Goal: Task Accomplishment & Management: Complete application form

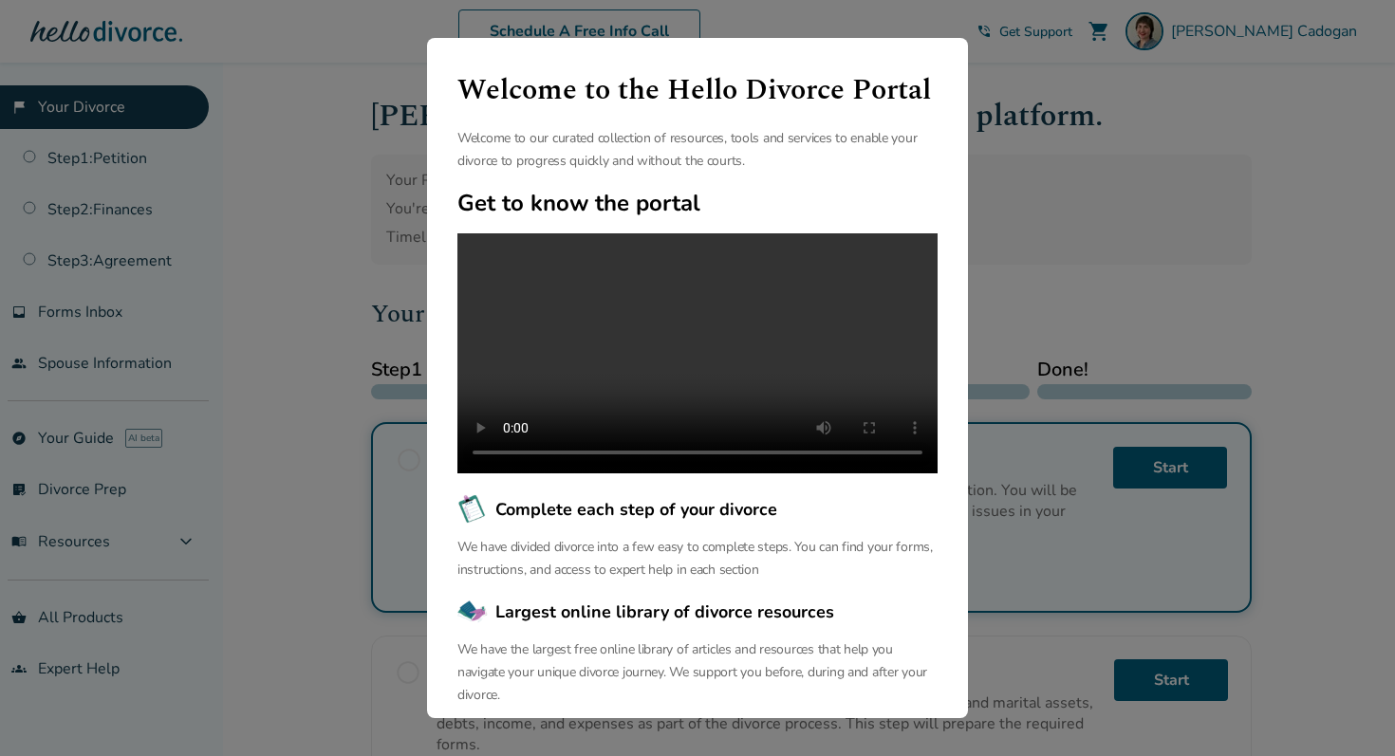
click at [263, 120] on div "Welcome to the Hello Divorce Portal Welcome to our curated collection of resour…" at bounding box center [697, 378] width 1395 height 756
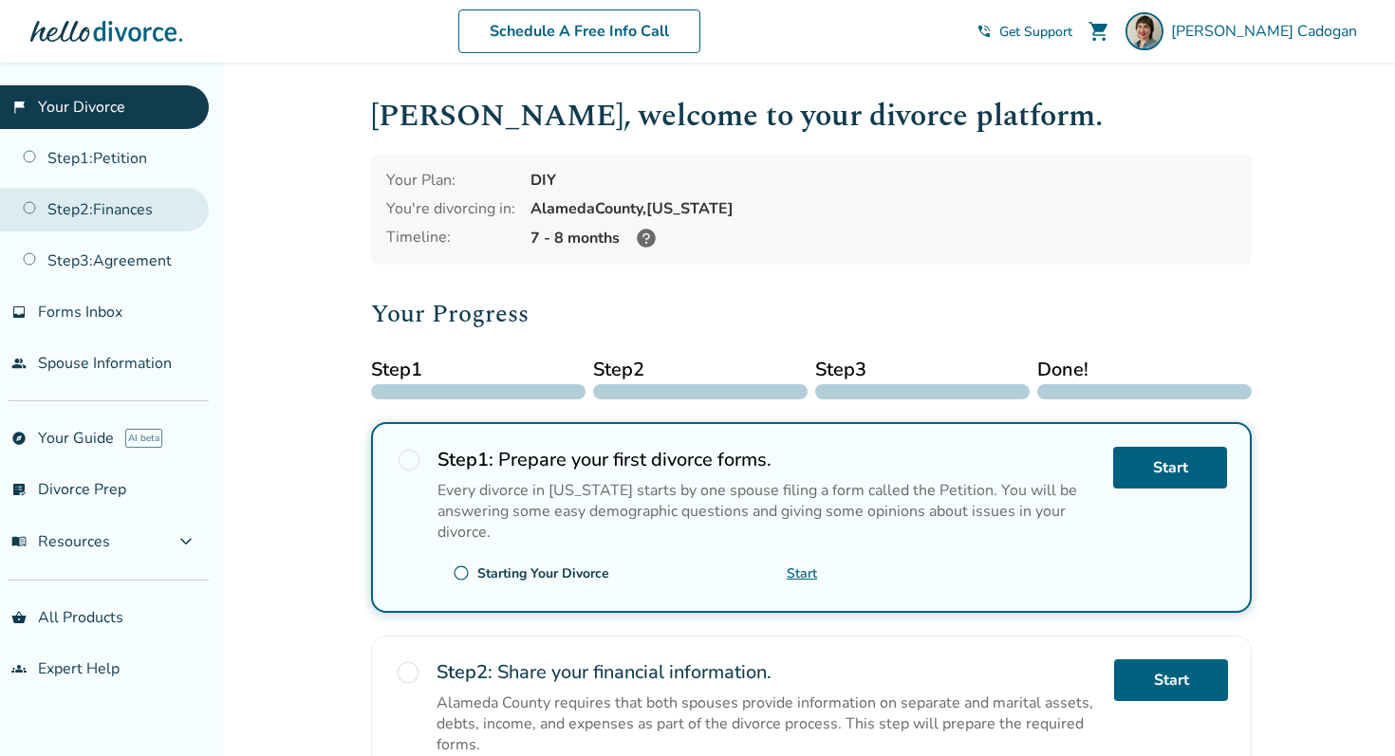
click at [142, 196] on link "Step 2 : Finances" at bounding box center [104, 210] width 209 height 44
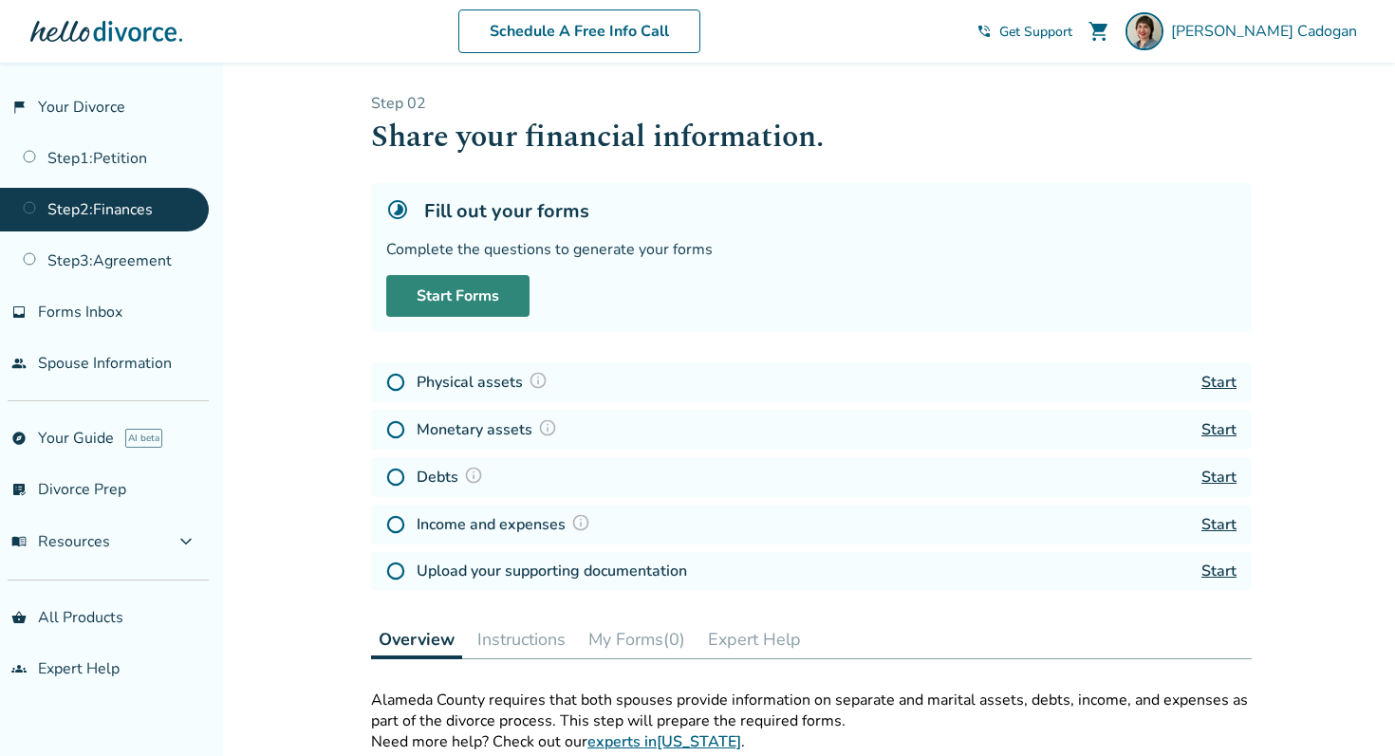
click at [495, 299] on link "Start Forms" at bounding box center [457, 296] width 143 height 42
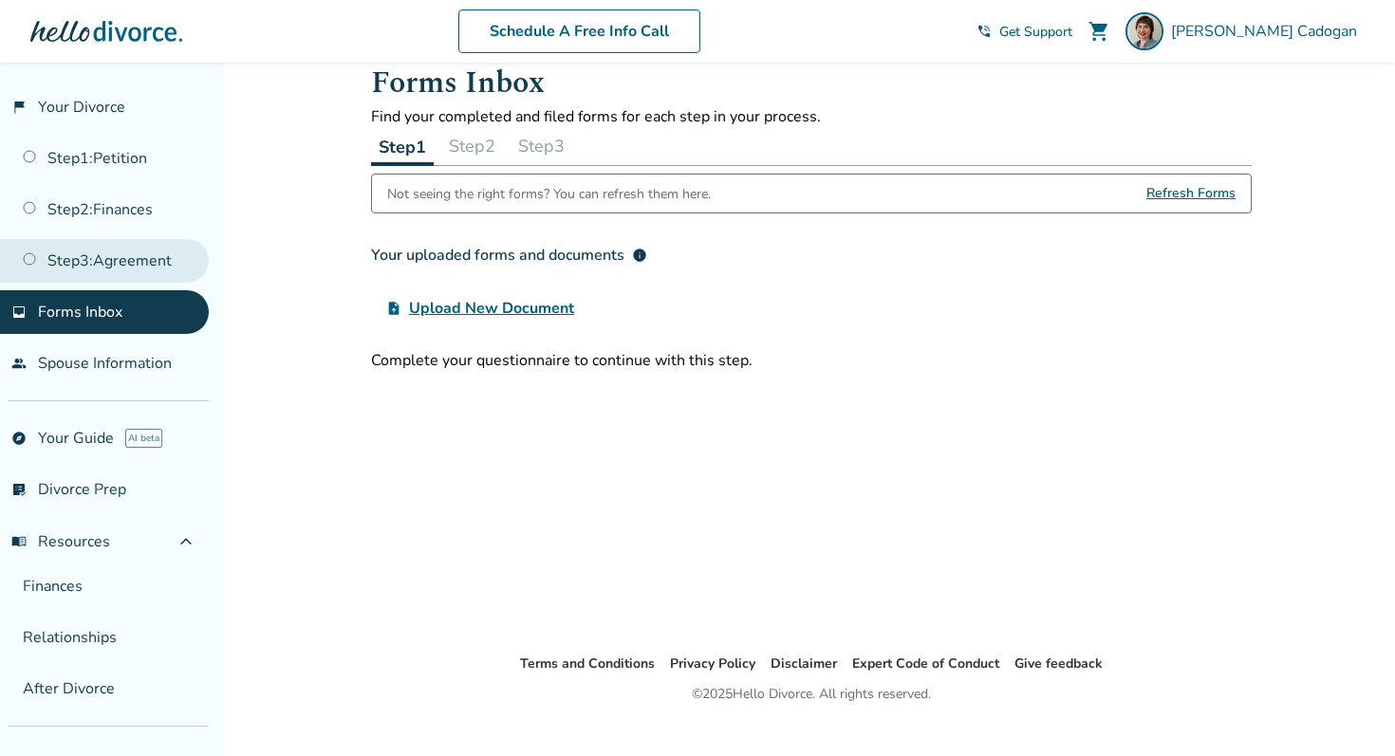
click at [162, 250] on link "Step 3 : Agreement" at bounding box center [104, 261] width 209 height 44
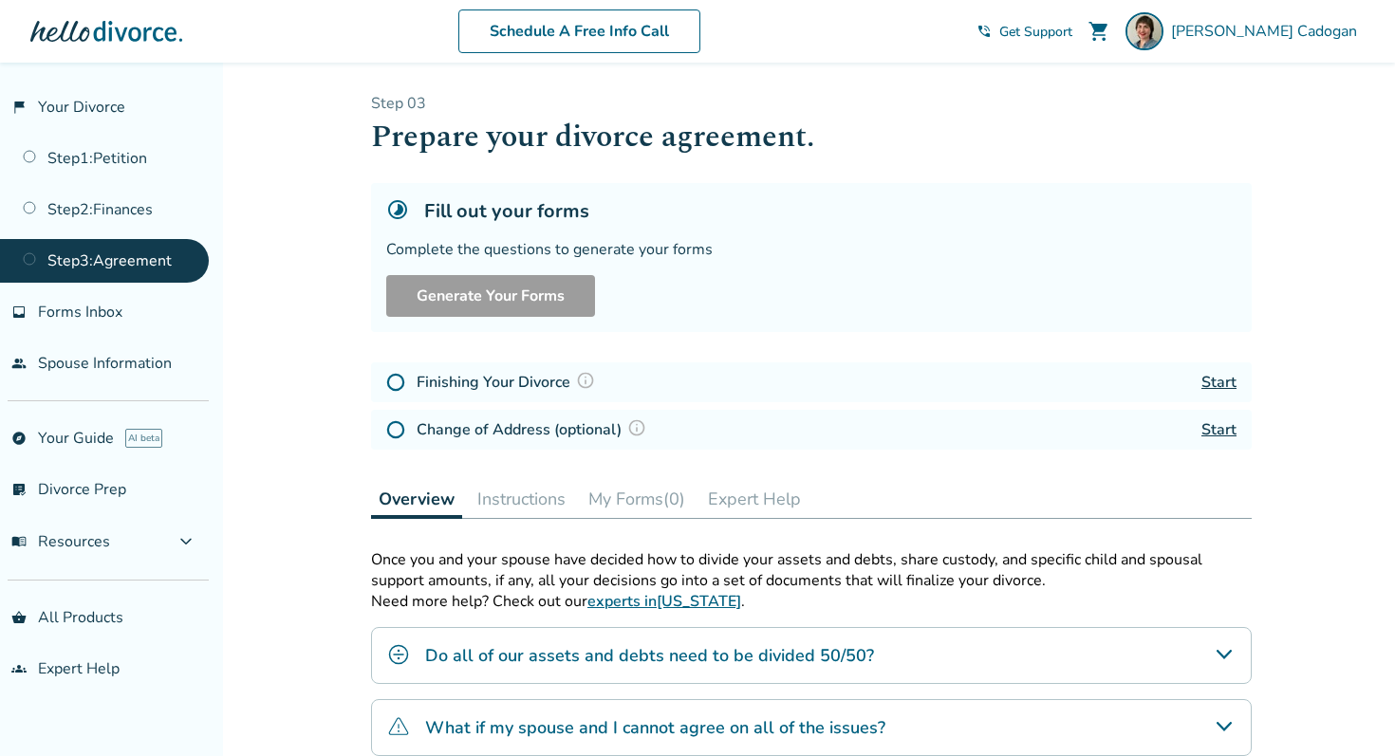
click at [147, 259] on link "Step 3 : Agreement" at bounding box center [104, 261] width 209 height 44
click at [1219, 374] on link "Start" at bounding box center [1218, 382] width 35 height 21
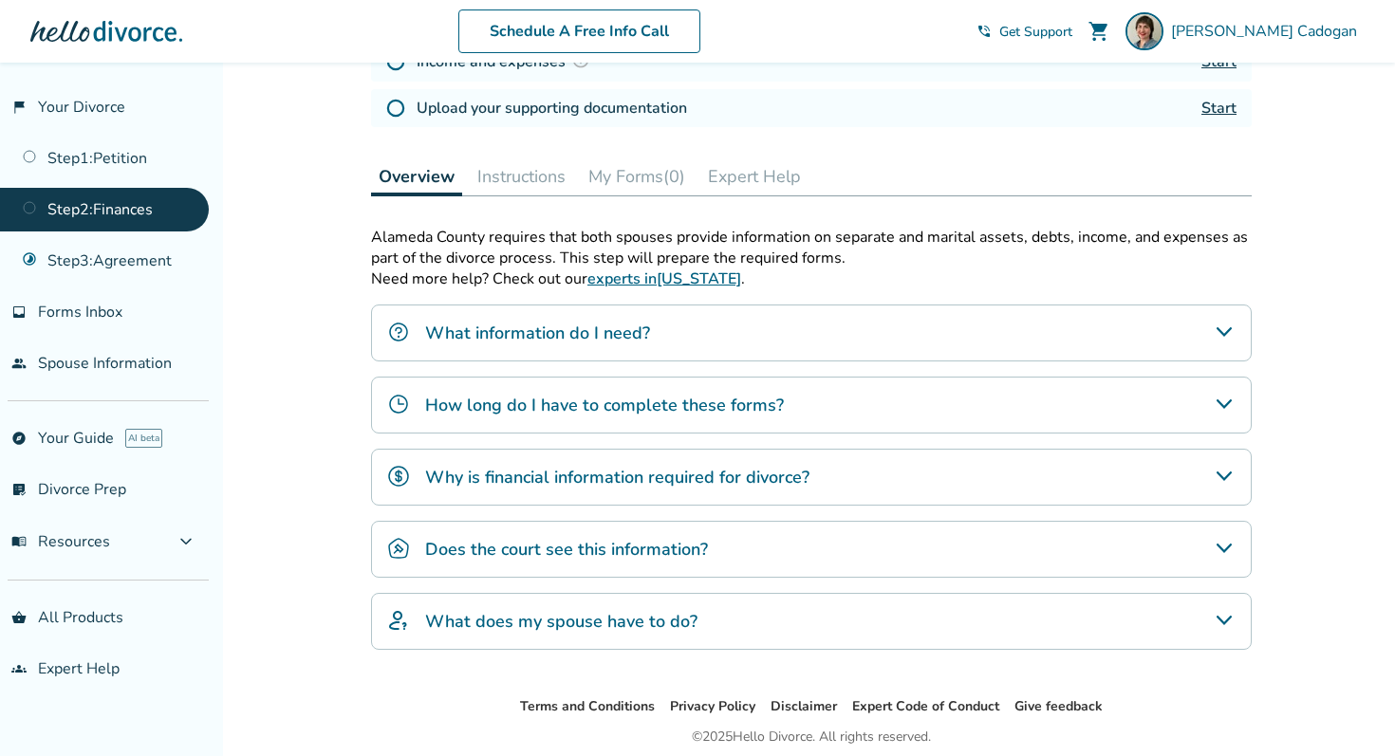
scroll to position [533, 0]
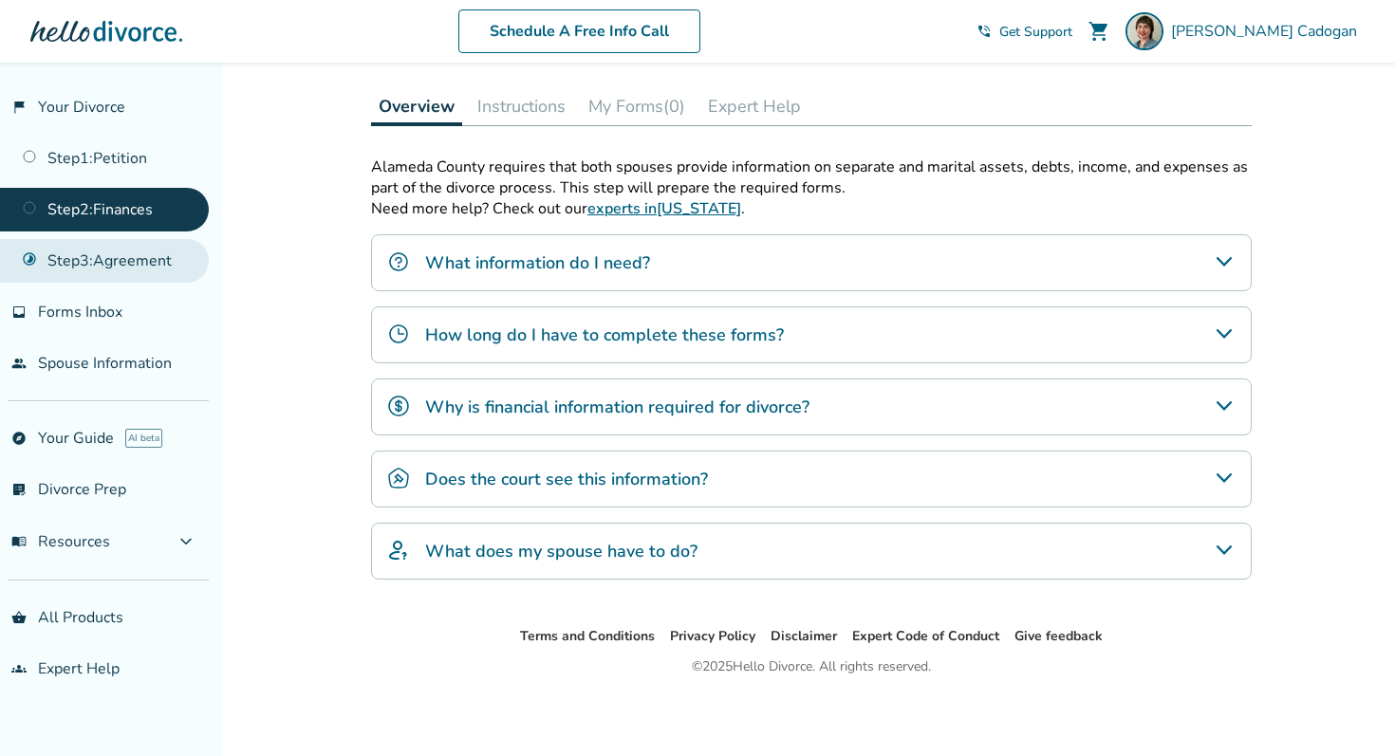
click at [133, 253] on link "Step 3 : Agreement" at bounding box center [104, 261] width 209 height 44
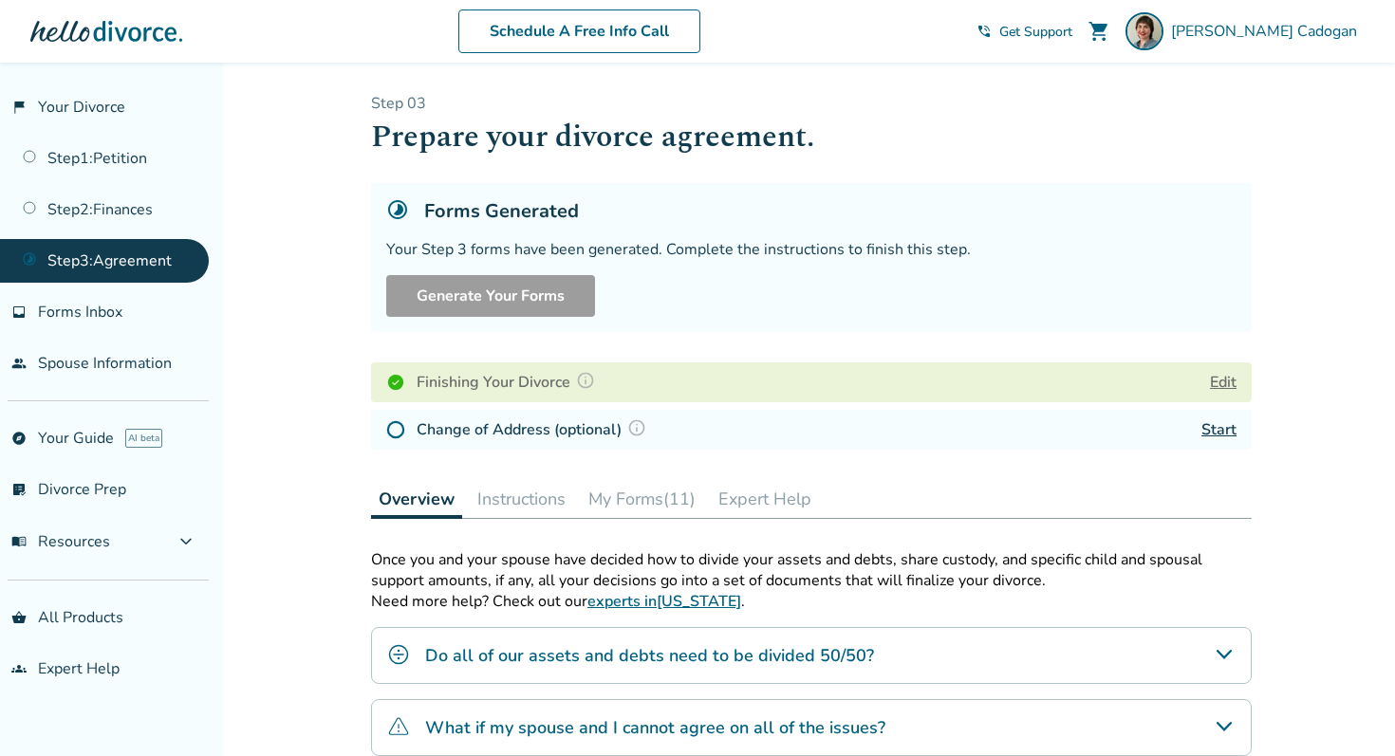
click at [646, 491] on button "My Forms (11)" at bounding box center [642, 499] width 122 height 38
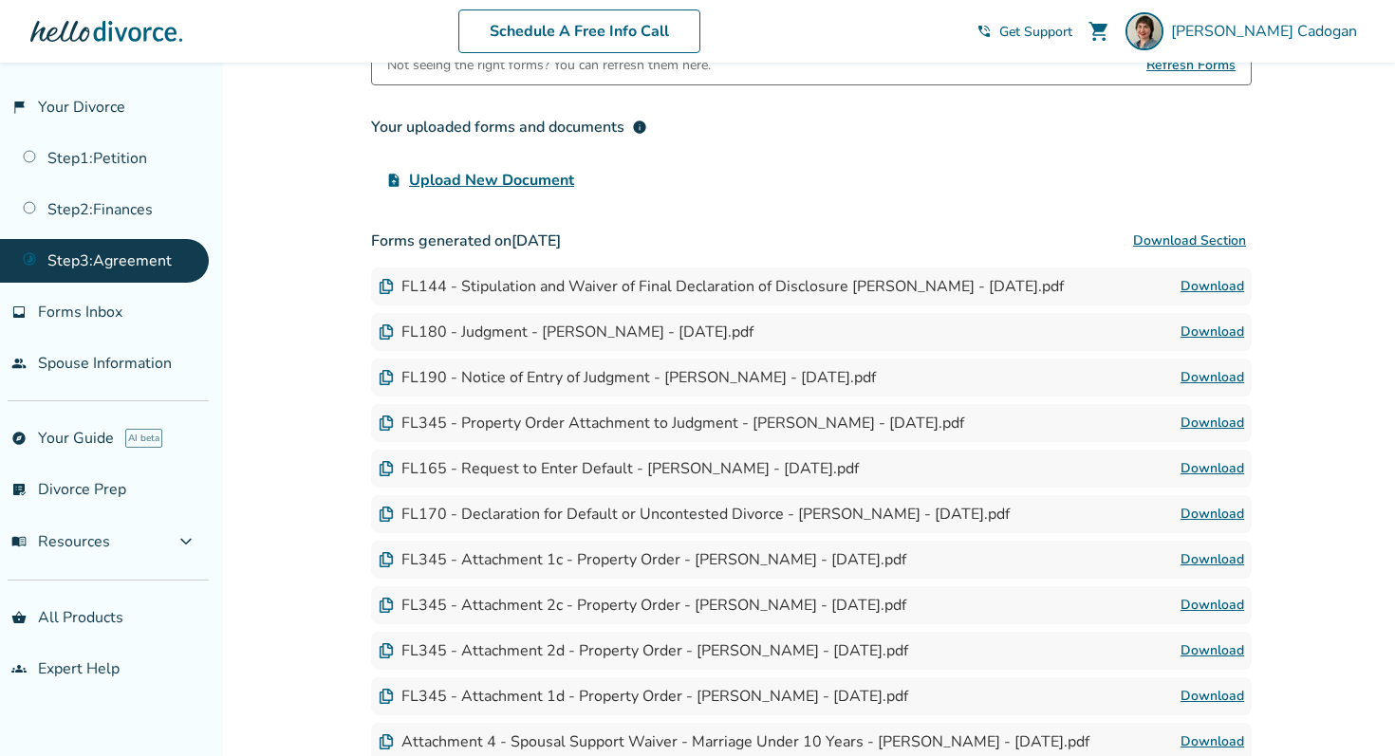
scroll to position [502, 0]
click at [1175, 242] on button "Download Section" at bounding box center [1189, 243] width 124 height 38
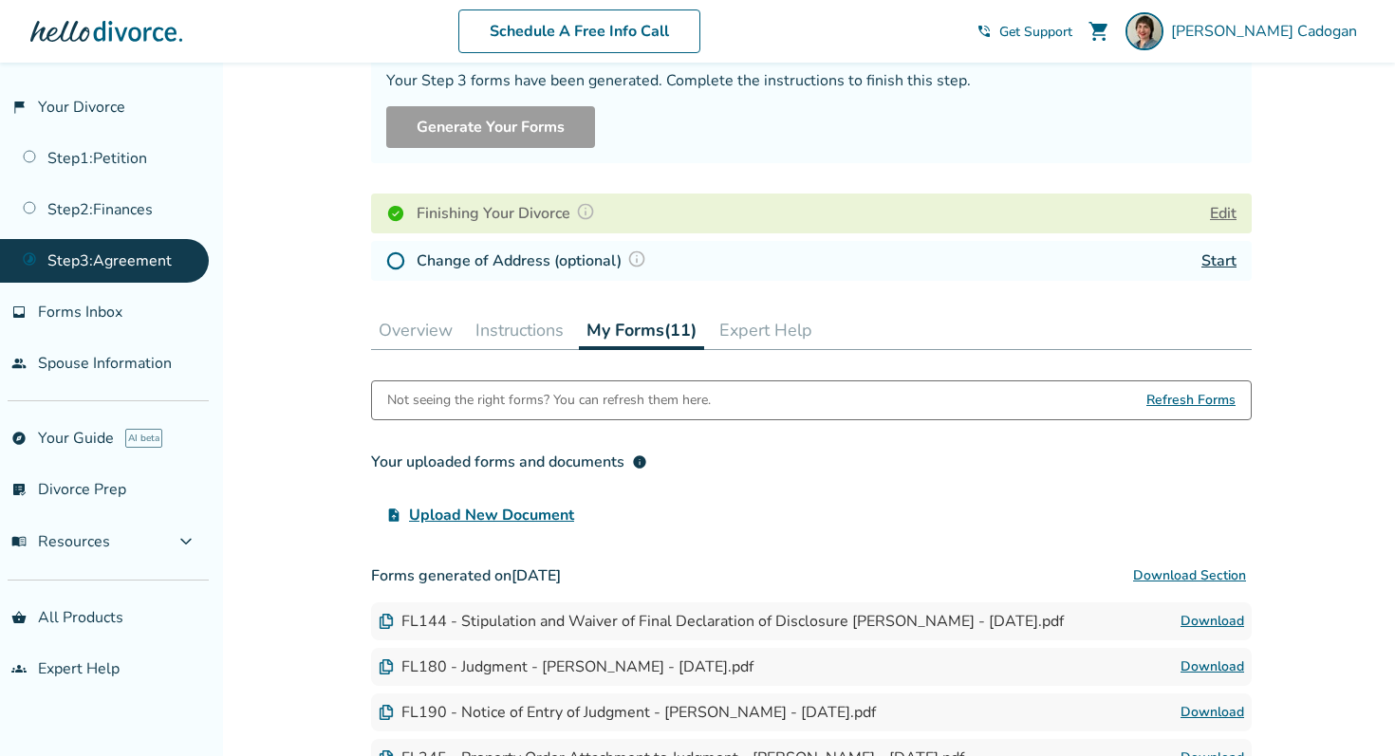
scroll to position [0, 0]
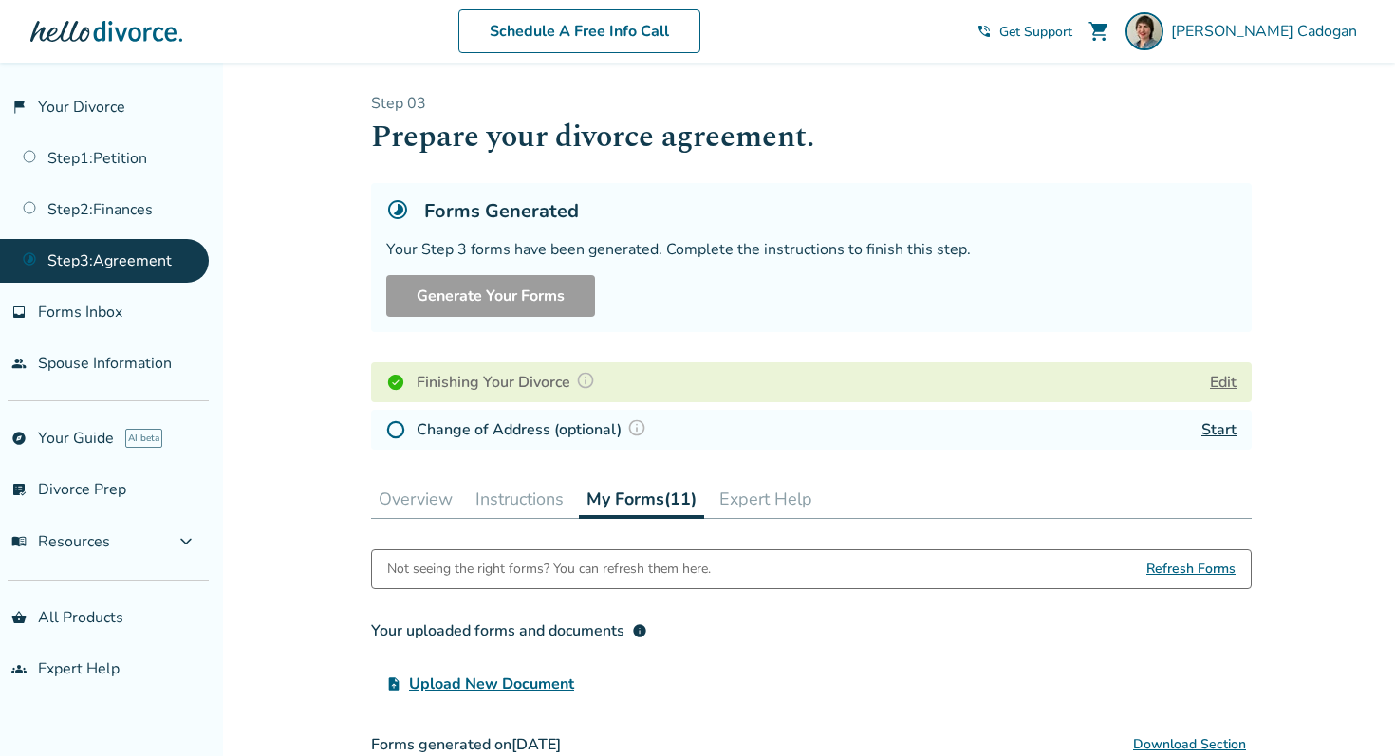
click at [516, 504] on button "Instructions" at bounding box center [519, 499] width 103 height 38
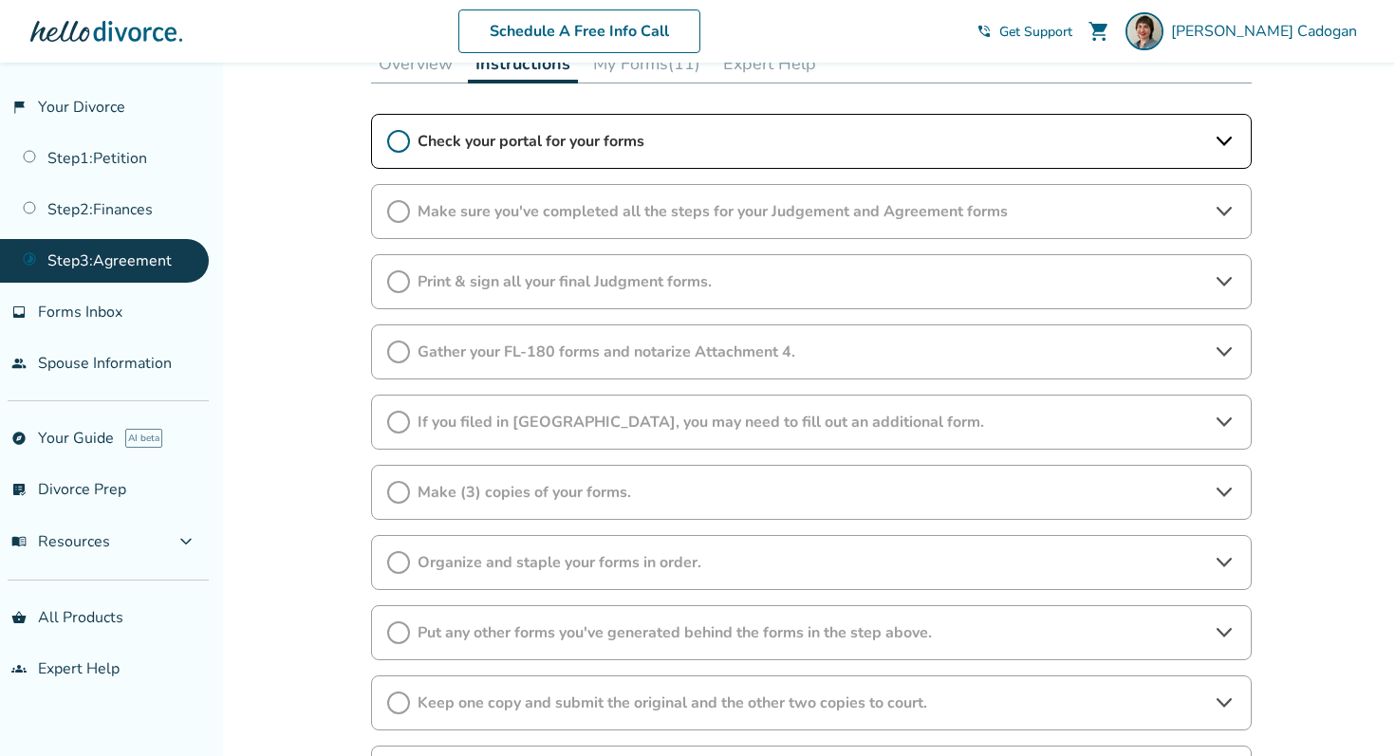
scroll to position [444, 0]
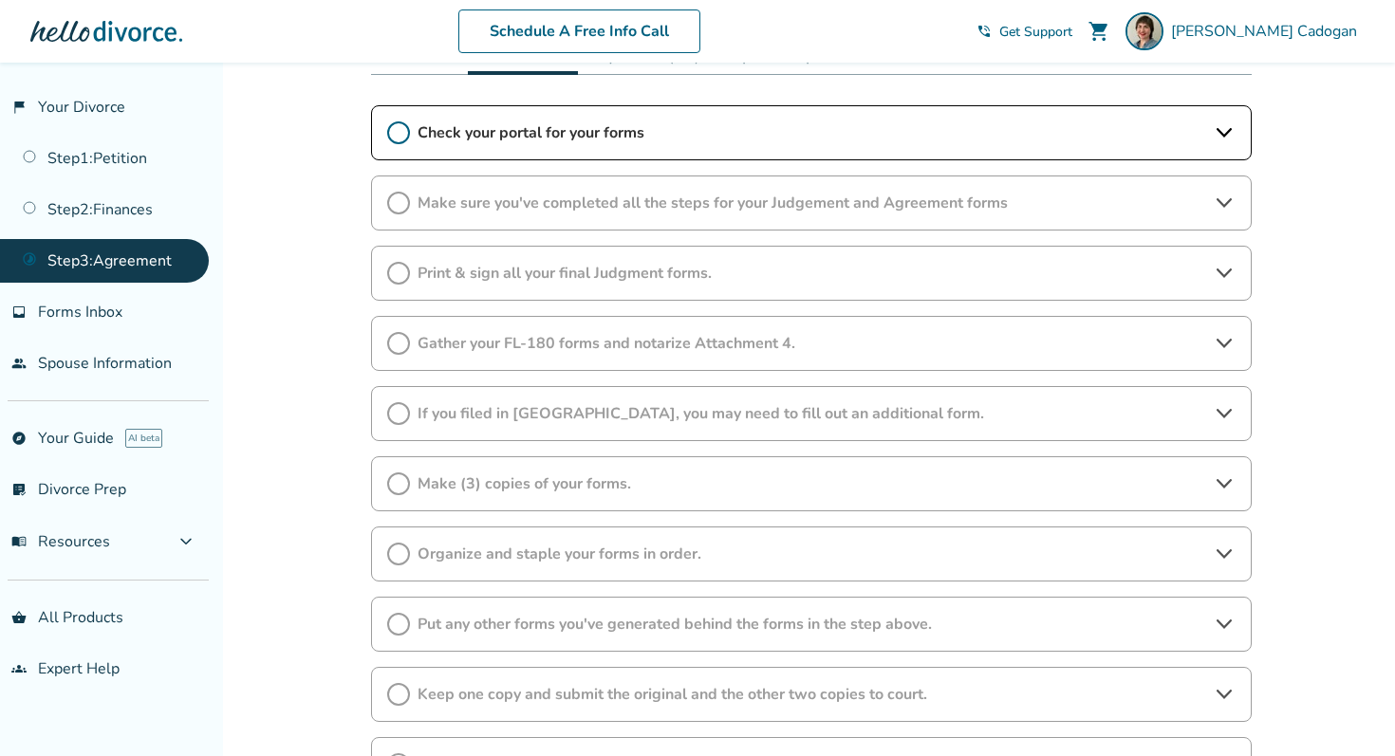
click at [653, 214] on div "Make sure you've completed all the steps for your Judgement and Agreement forms" at bounding box center [811, 203] width 880 height 55
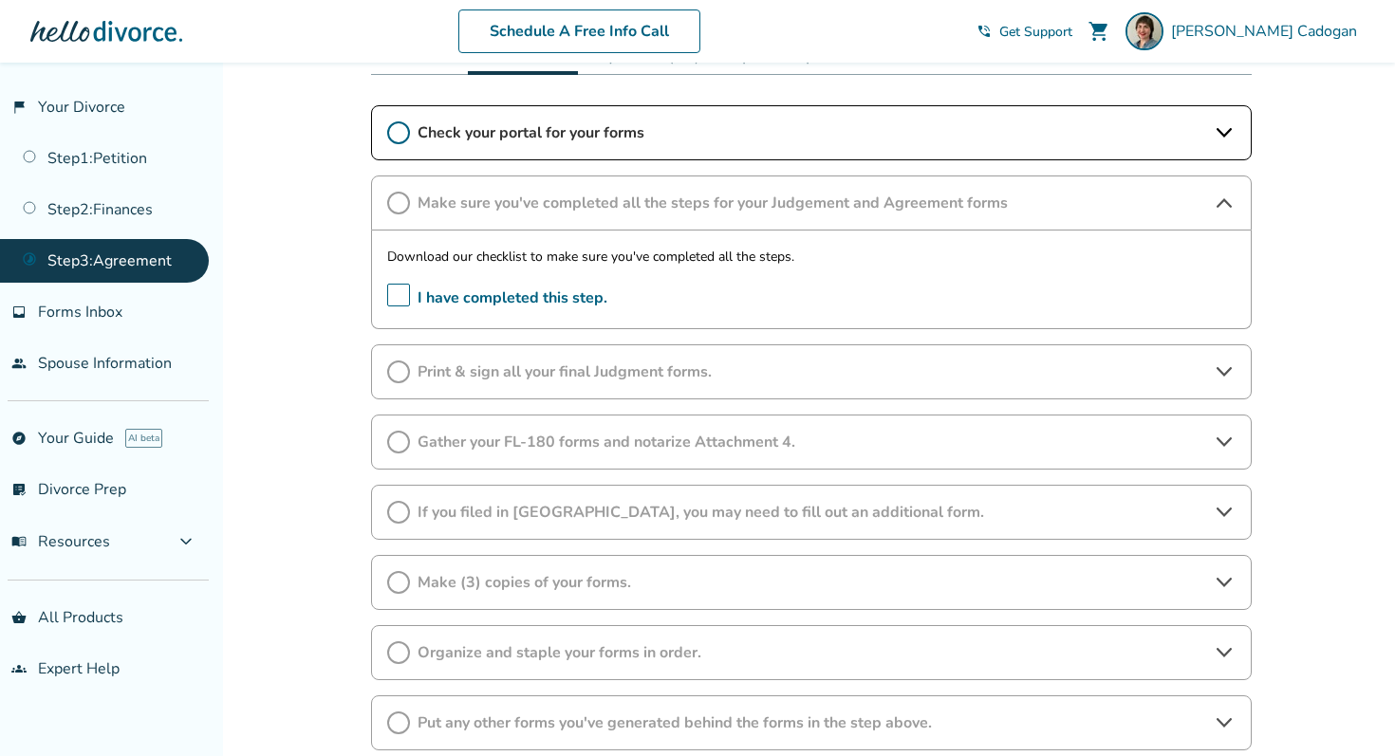
click at [634, 433] on span "Gather your FL-180 forms and notarize Attachment 4." at bounding box center [810, 442] width 787 height 21
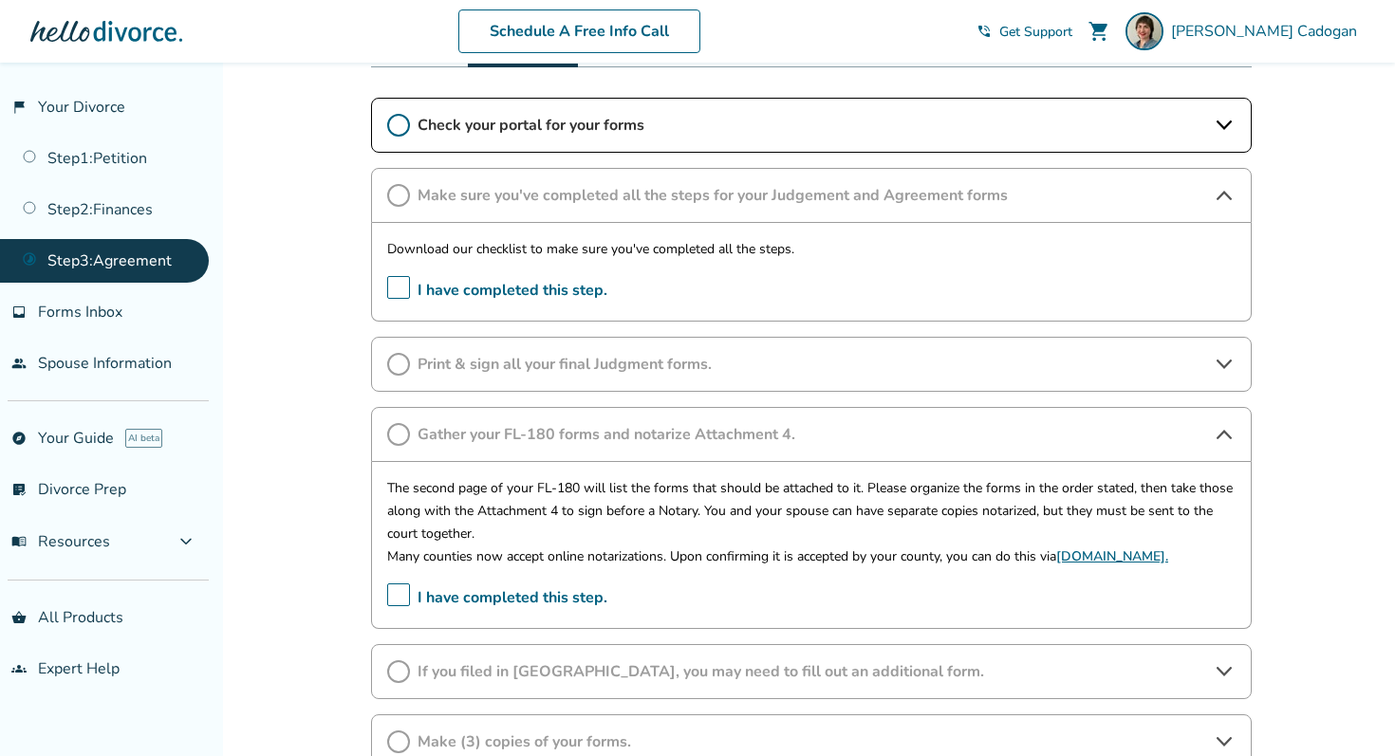
scroll to position [461, 0]
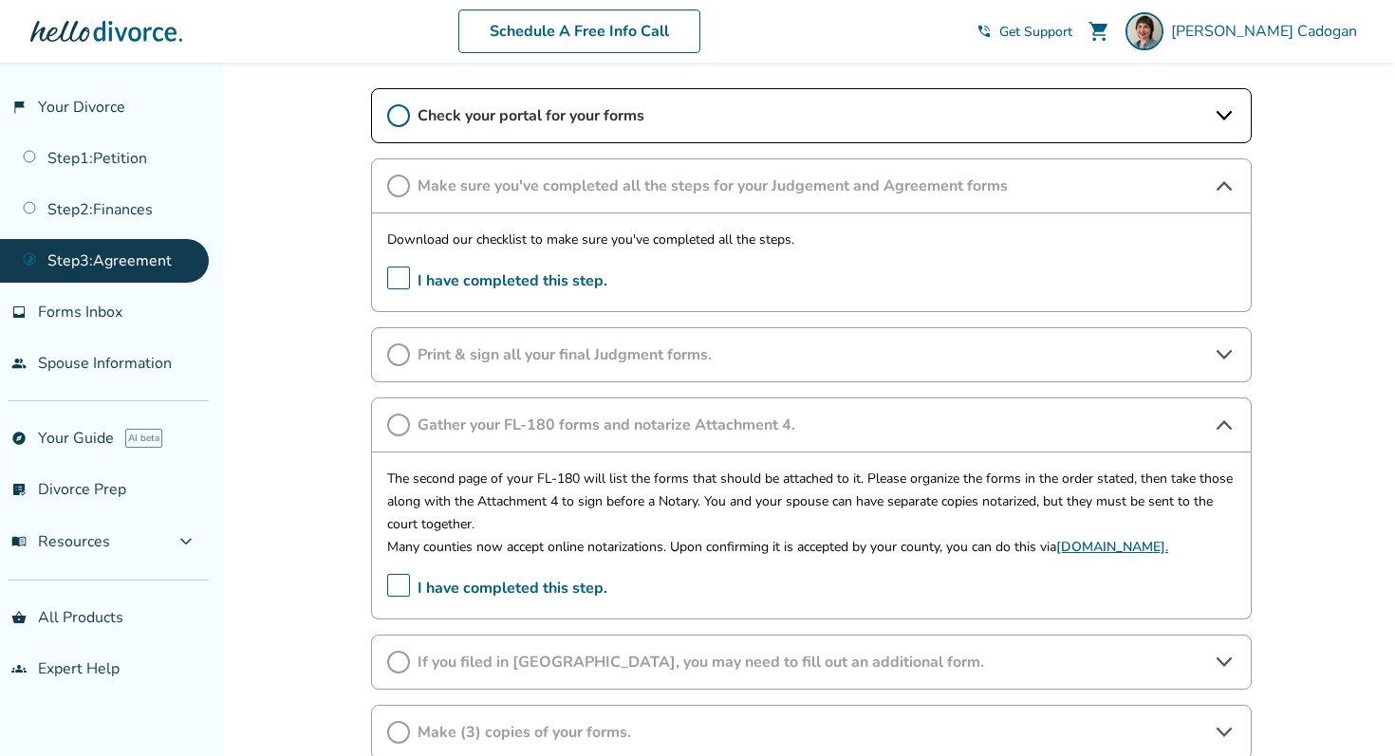
click at [635, 482] on p "The second page of your FL-180 will list the forms that should be attached to i…" at bounding box center [811, 502] width 848 height 68
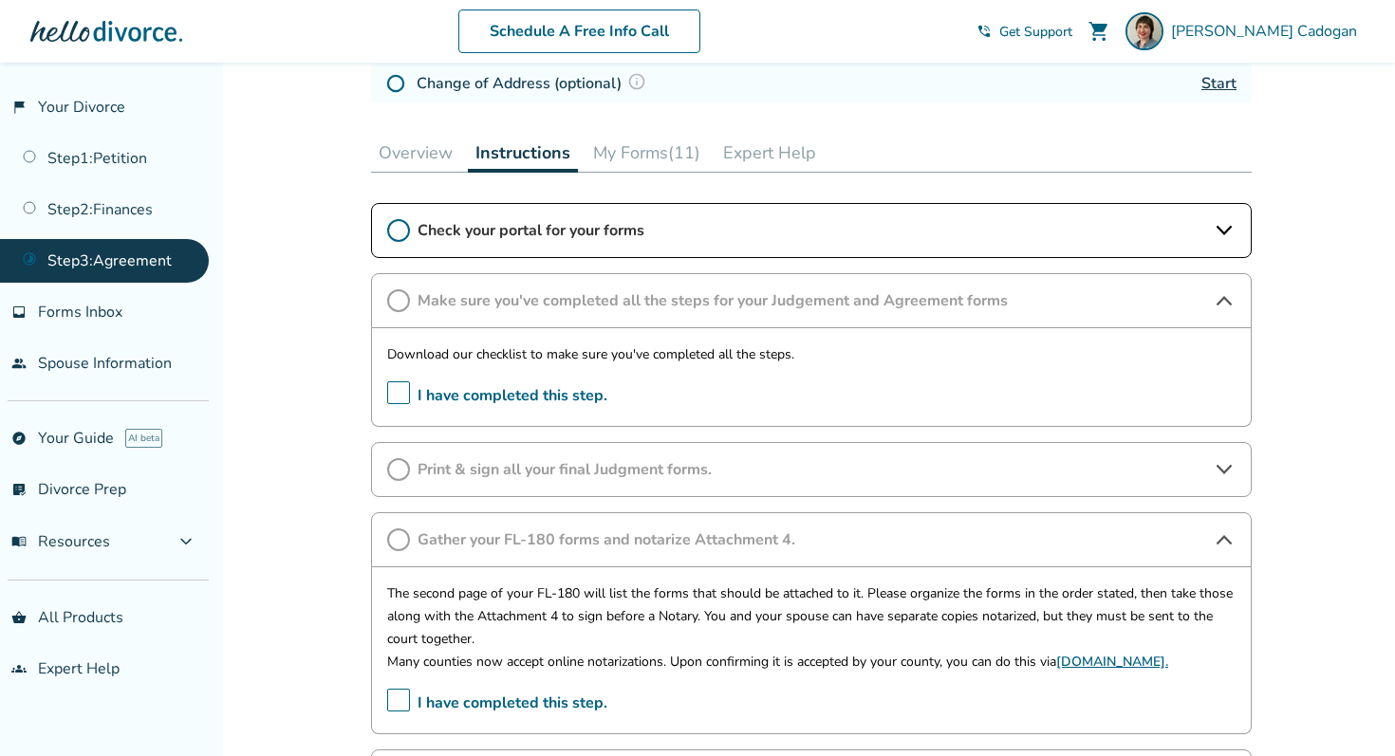
scroll to position [395, 0]
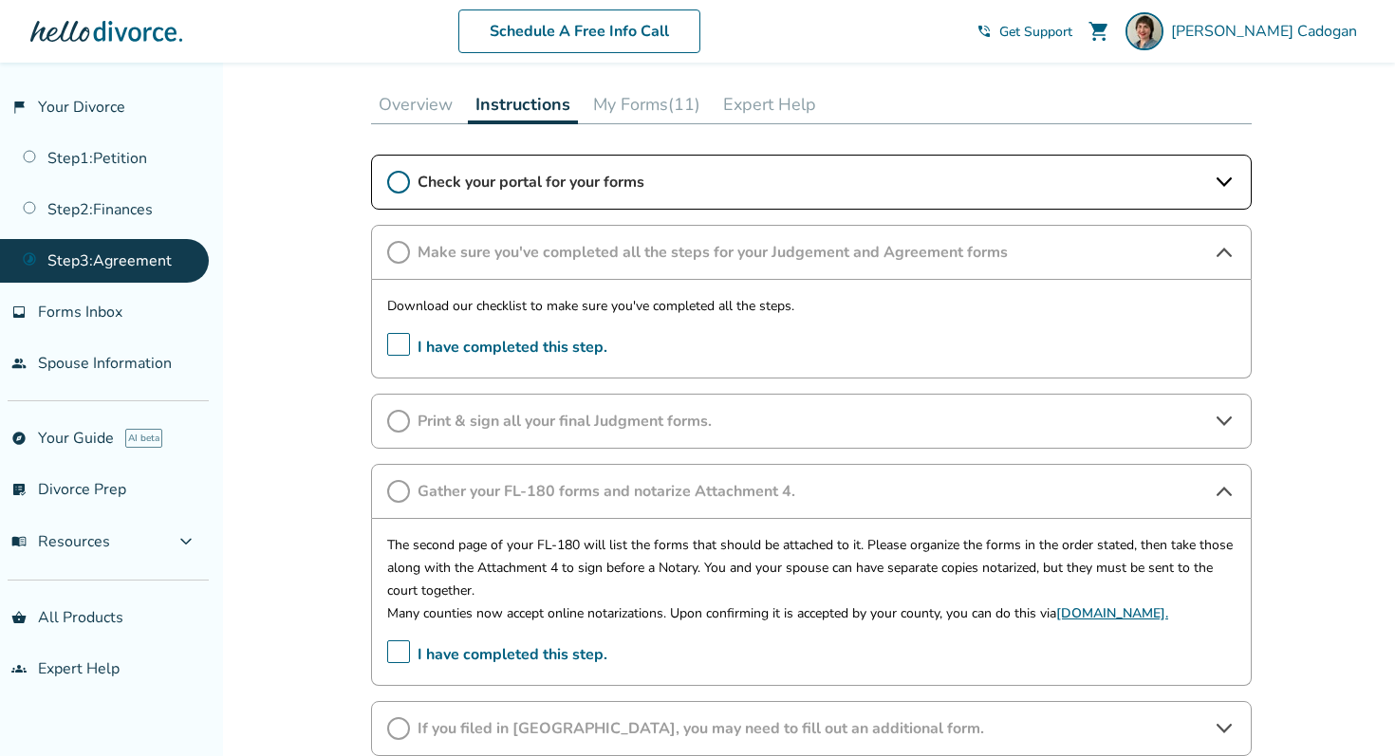
click at [710, 487] on span "Gather your FL-180 forms and notarize Attachment 4." at bounding box center [810, 491] width 787 height 21
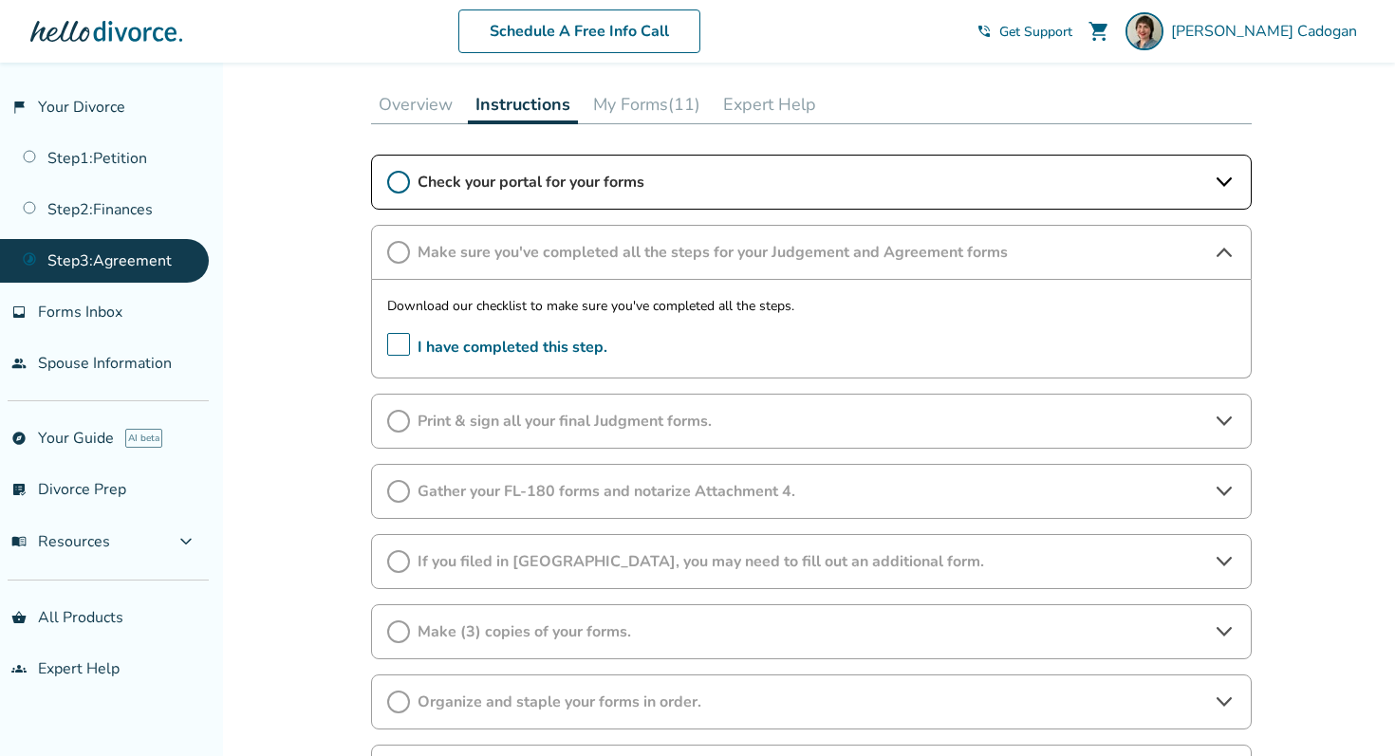
click at [710, 487] on span "Gather your FL-180 forms and notarize Attachment 4." at bounding box center [810, 491] width 787 height 21
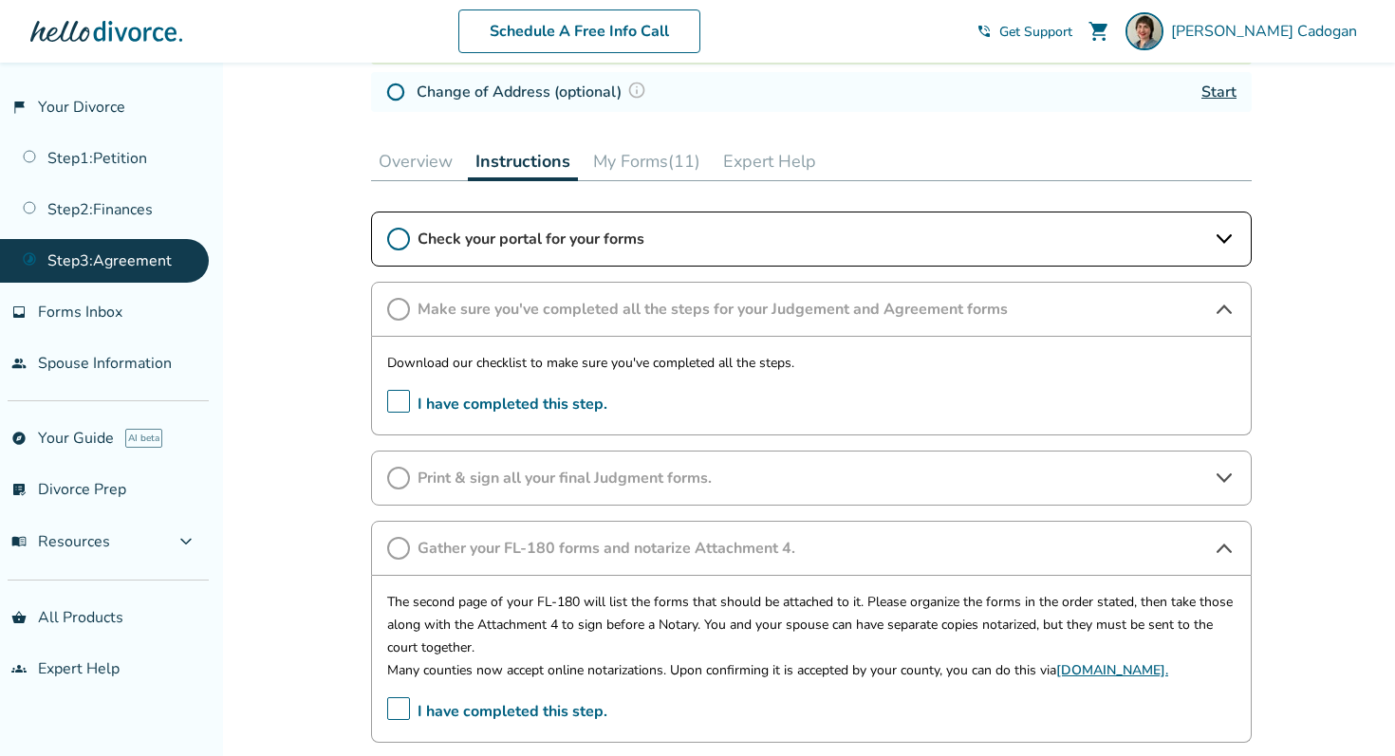
scroll to position [341, 0]
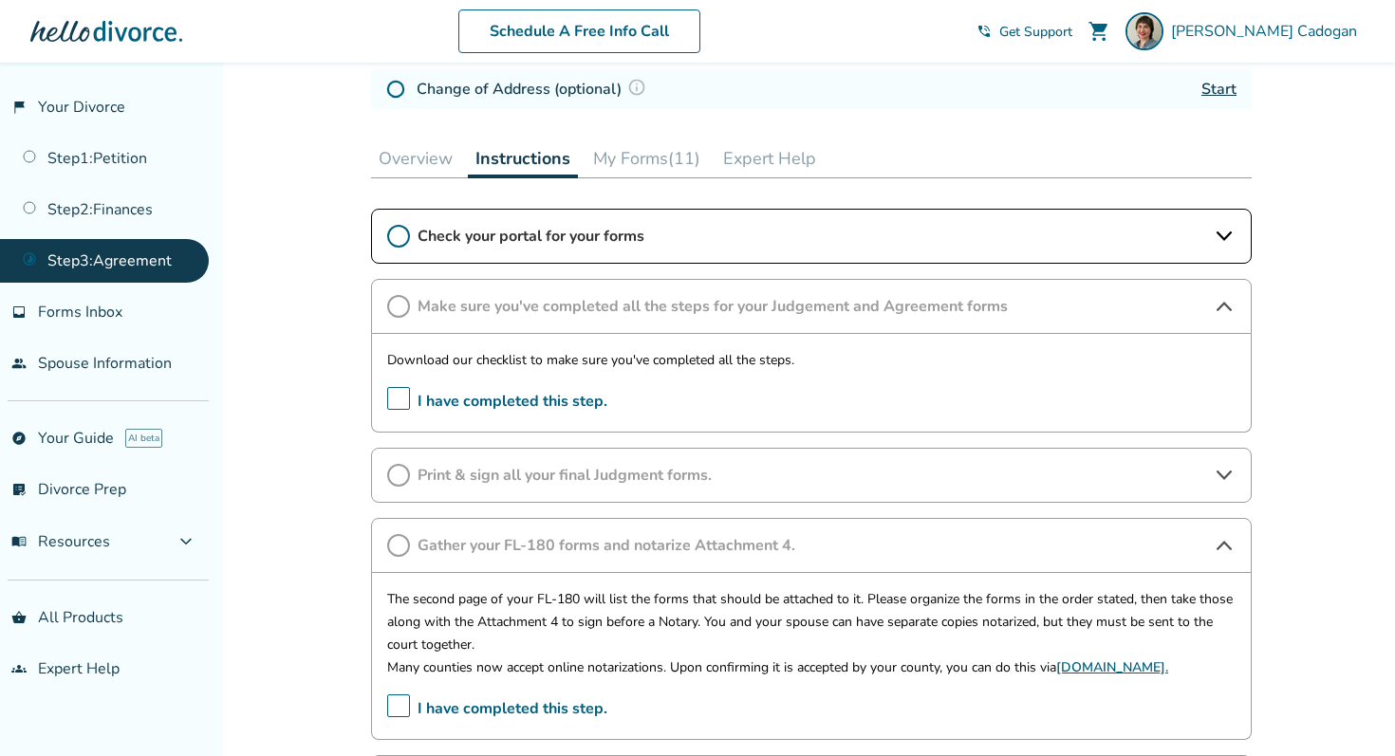
click at [651, 155] on button "My Forms (11)" at bounding box center [646, 158] width 122 height 38
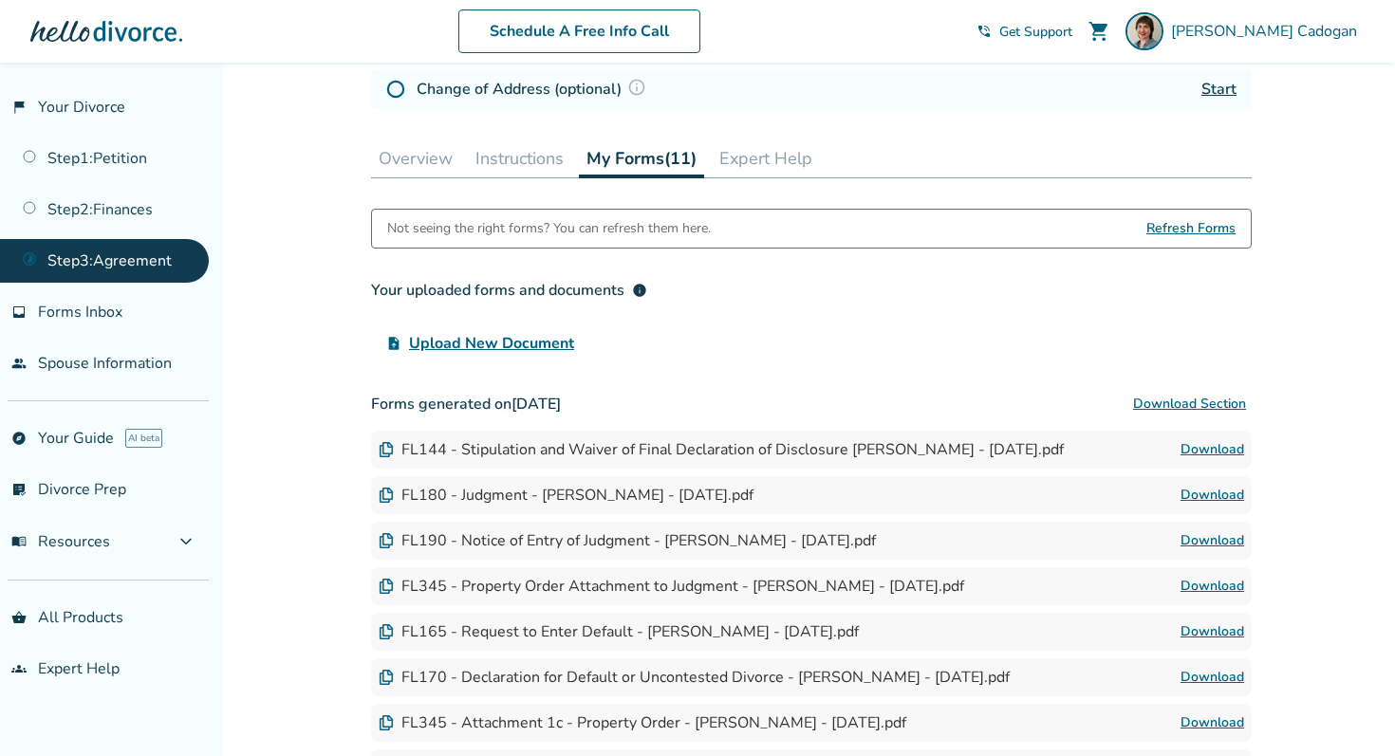
click at [143, 250] on link "Step 3 : Agreement" at bounding box center [104, 261] width 209 height 44
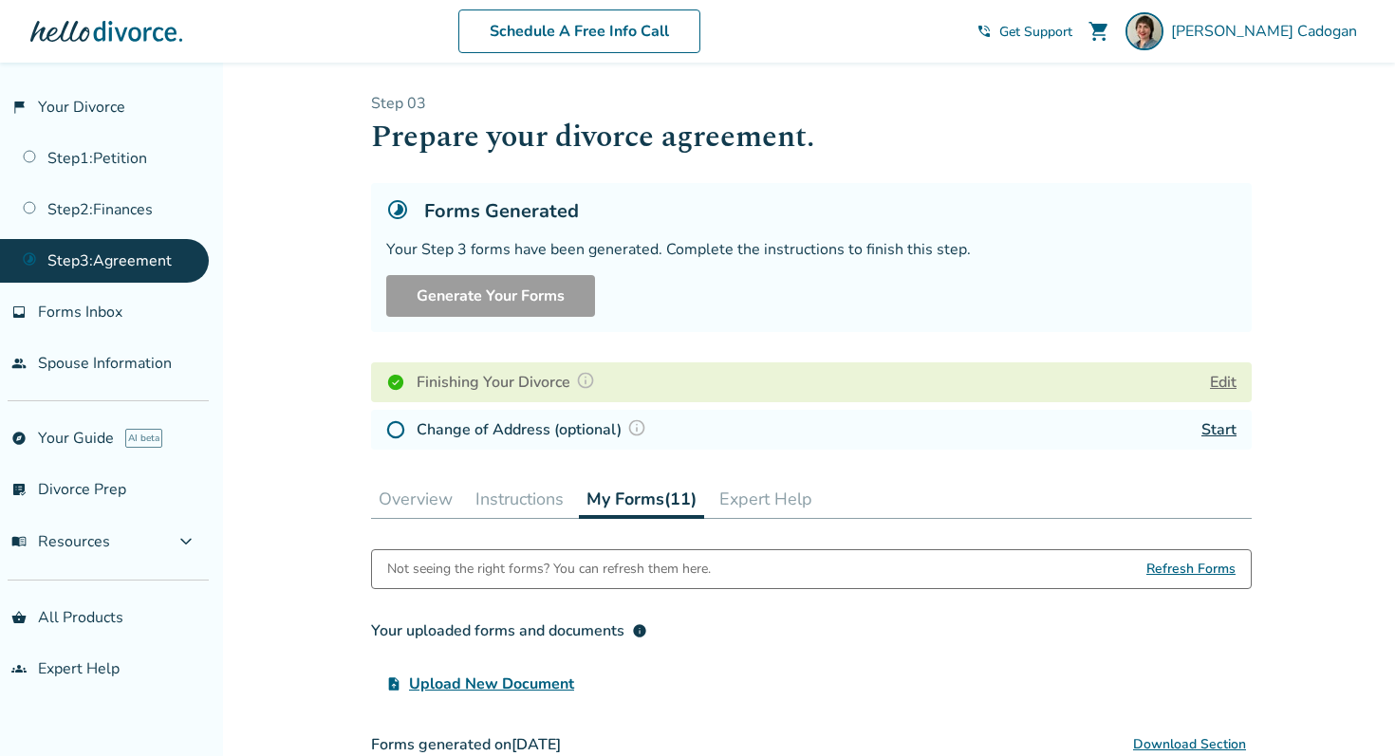
click at [1223, 376] on button "Edit" at bounding box center [1223, 382] width 27 height 23
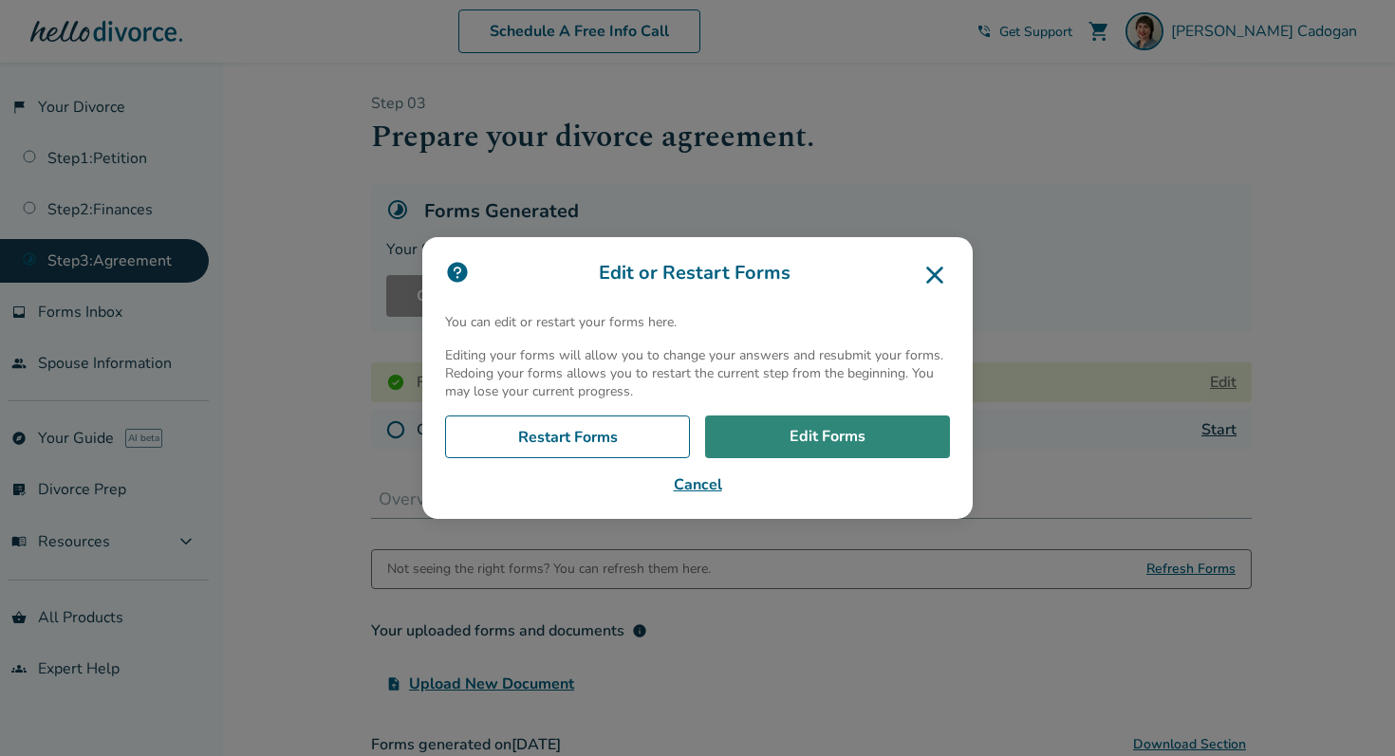
click at [773, 423] on link "Edit Forms" at bounding box center [827, 438] width 245 height 44
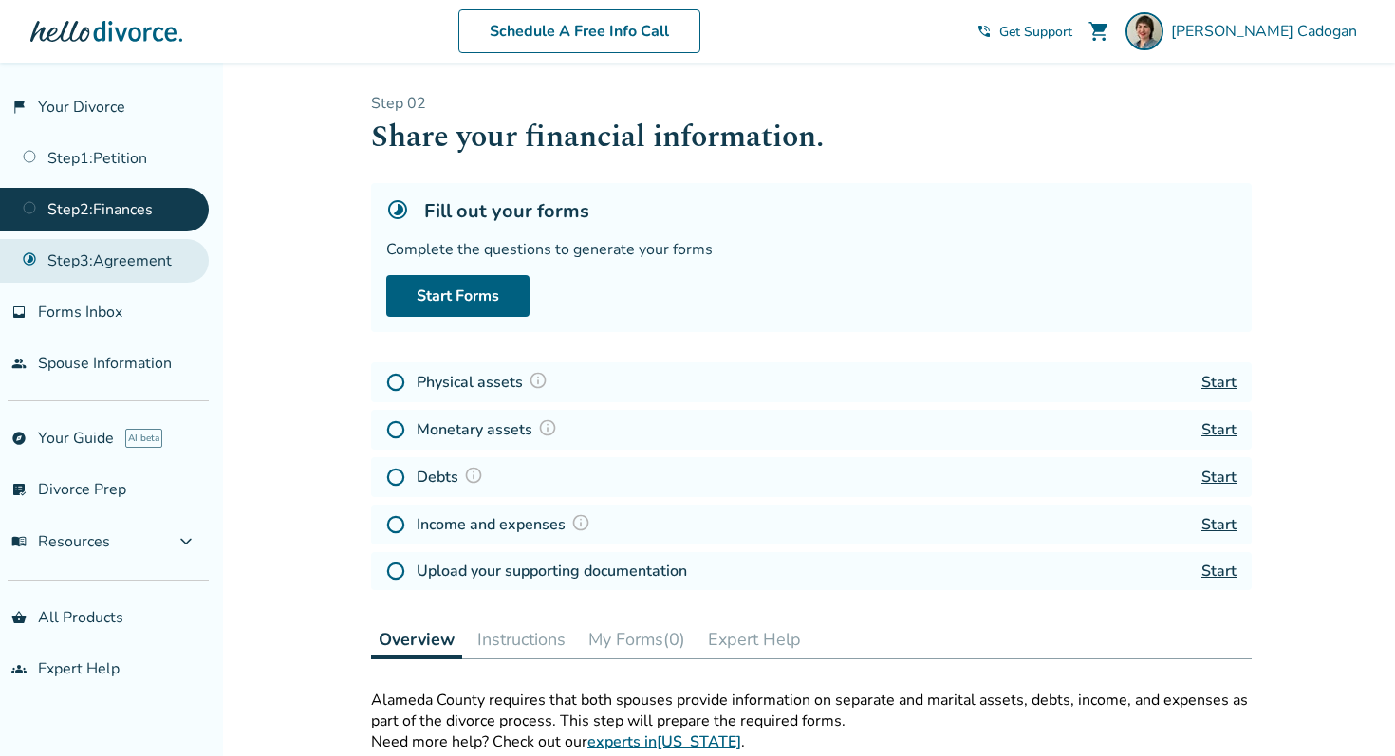
click at [100, 260] on link "Step 3 : Agreement" at bounding box center [104, 261] width 209 height 44
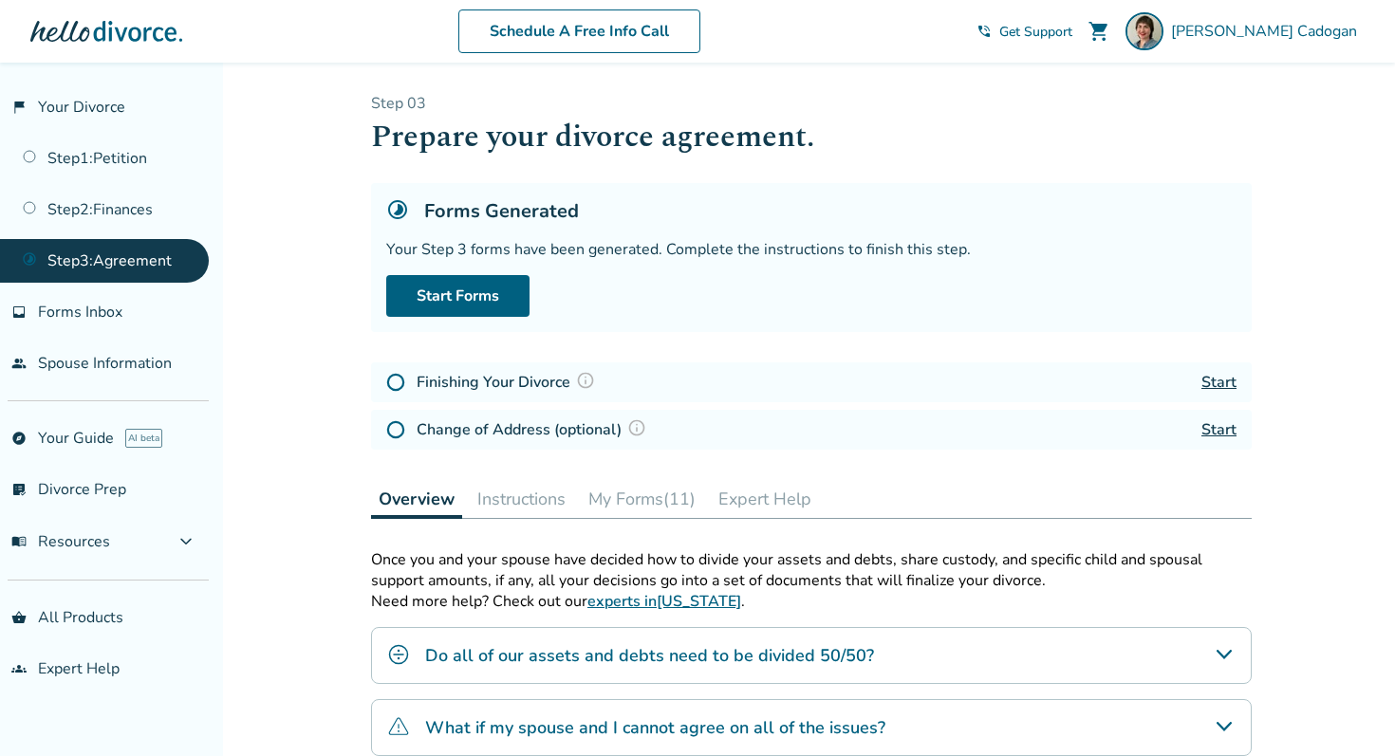
click at [676, 503] on button "My Forms (11)" at bounding box center [642, 499] width 122 height 38
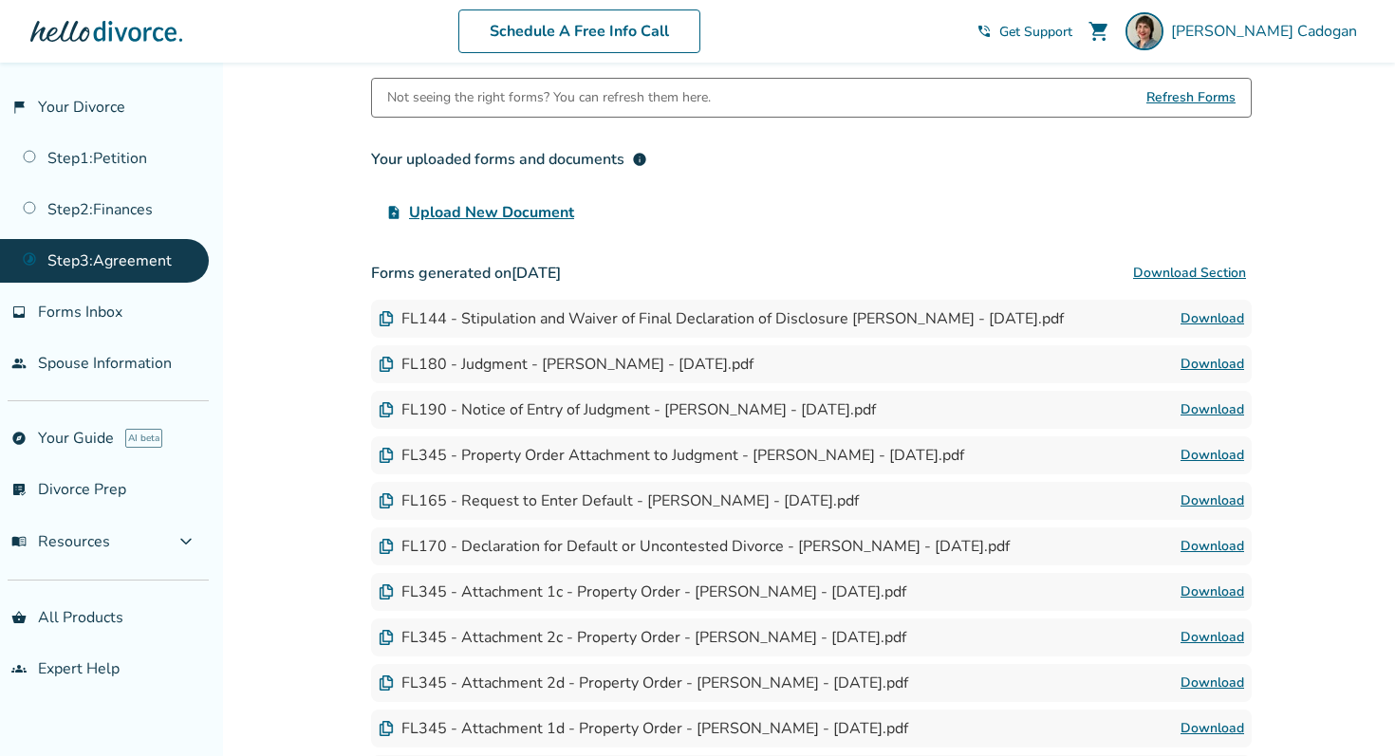
scroll to position [671, 0]
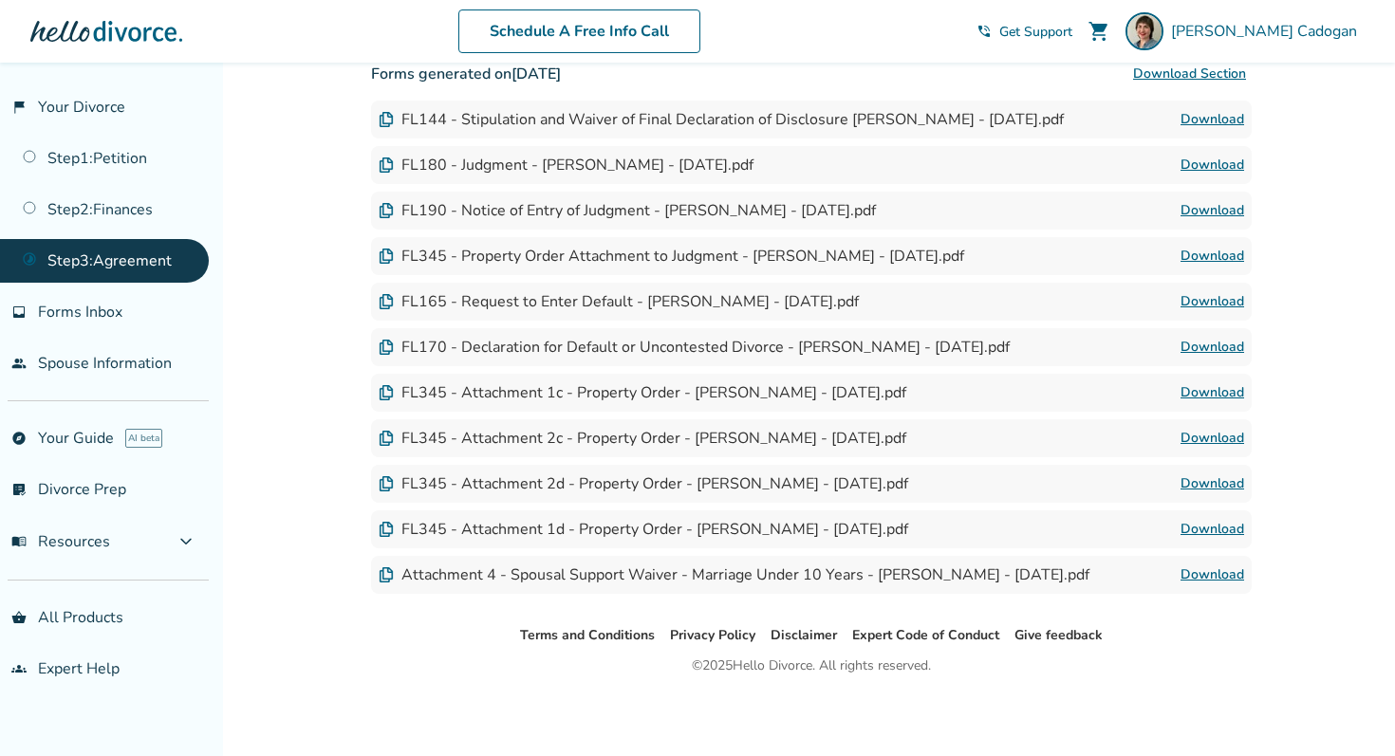
click at [434, 356] on div "FL170 - Declaration for Default or Uncontested Divorce - [PERSON_NAME] - [DATE]…" at bounding box center [694, 347] width 631 height 21
click at [435, 304] on div "FL165 - Request to Enter Default - [PERSON_NAME] - [DATE].pdf" at bounding box center [619, 301] width 480 height 21
click at [435, 304] on div "FL165 - Request to Enter Default - Amanda Cadogan - 2025-09-01.pdf" at bounding box center [619, 301] width 480 height 21
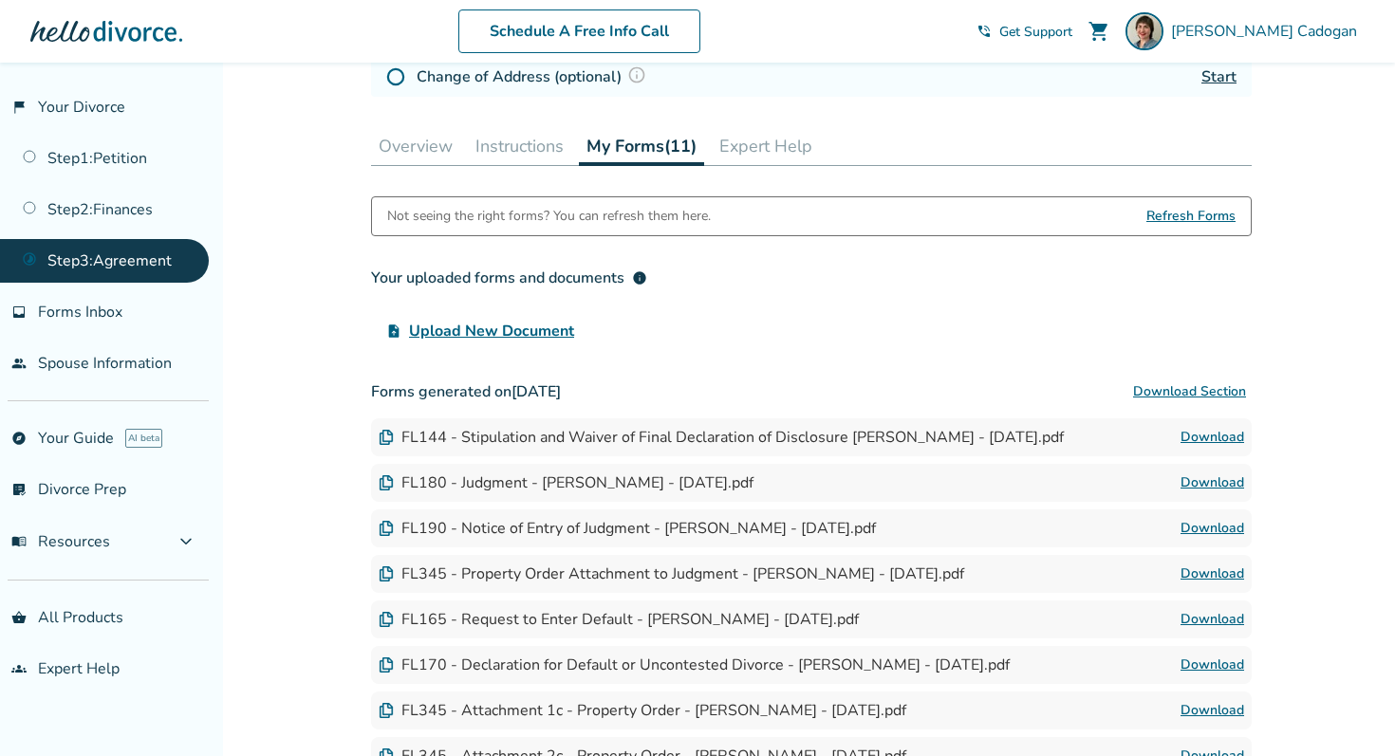
scroll to position [0, 0]
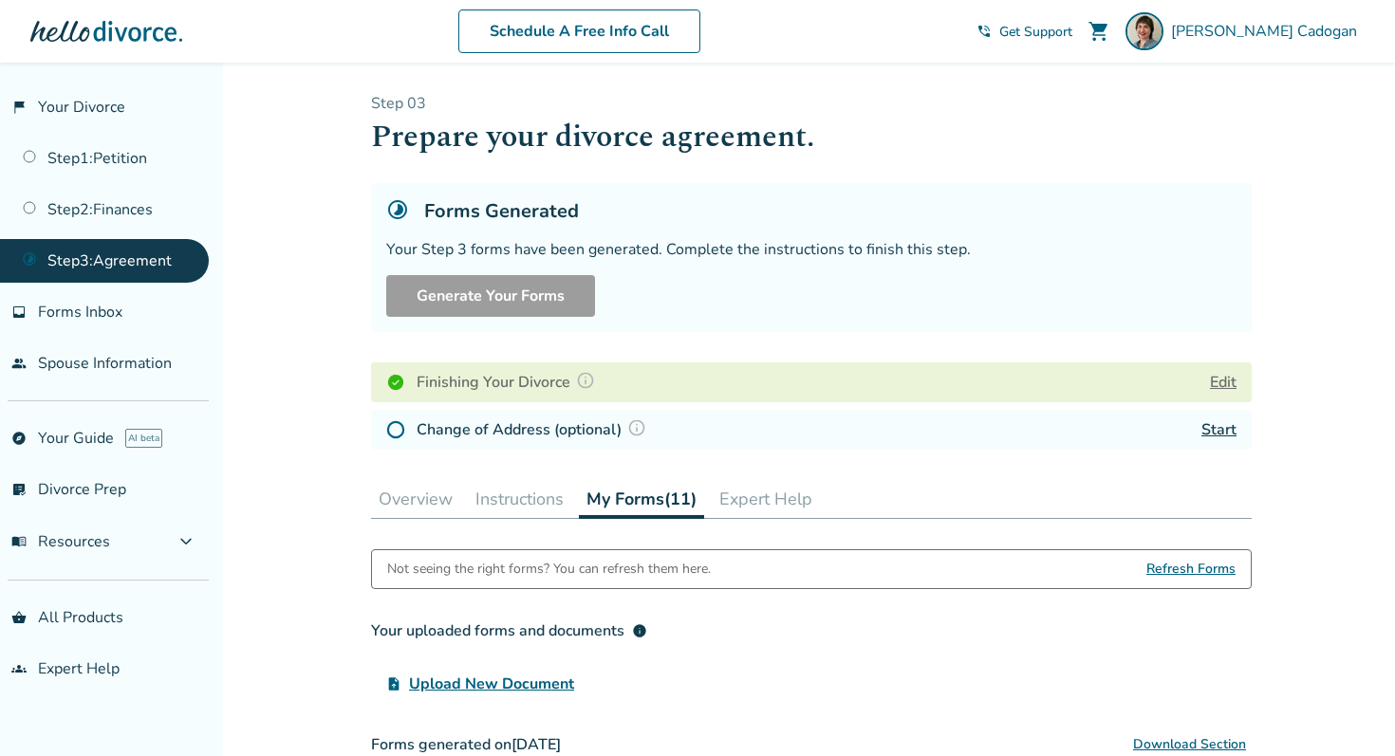
click at [444, 389] on h4 "Finishing Your Divorce" at bounding box center [508, 382] width 184 height 25
click at [456, 417] on h4 "Change of Address (optional)" at bounding box center [533, 429] width 235 height 25
click at [416, 513] on button "Overview" at bounding box center [415, 499] width 89 height 38
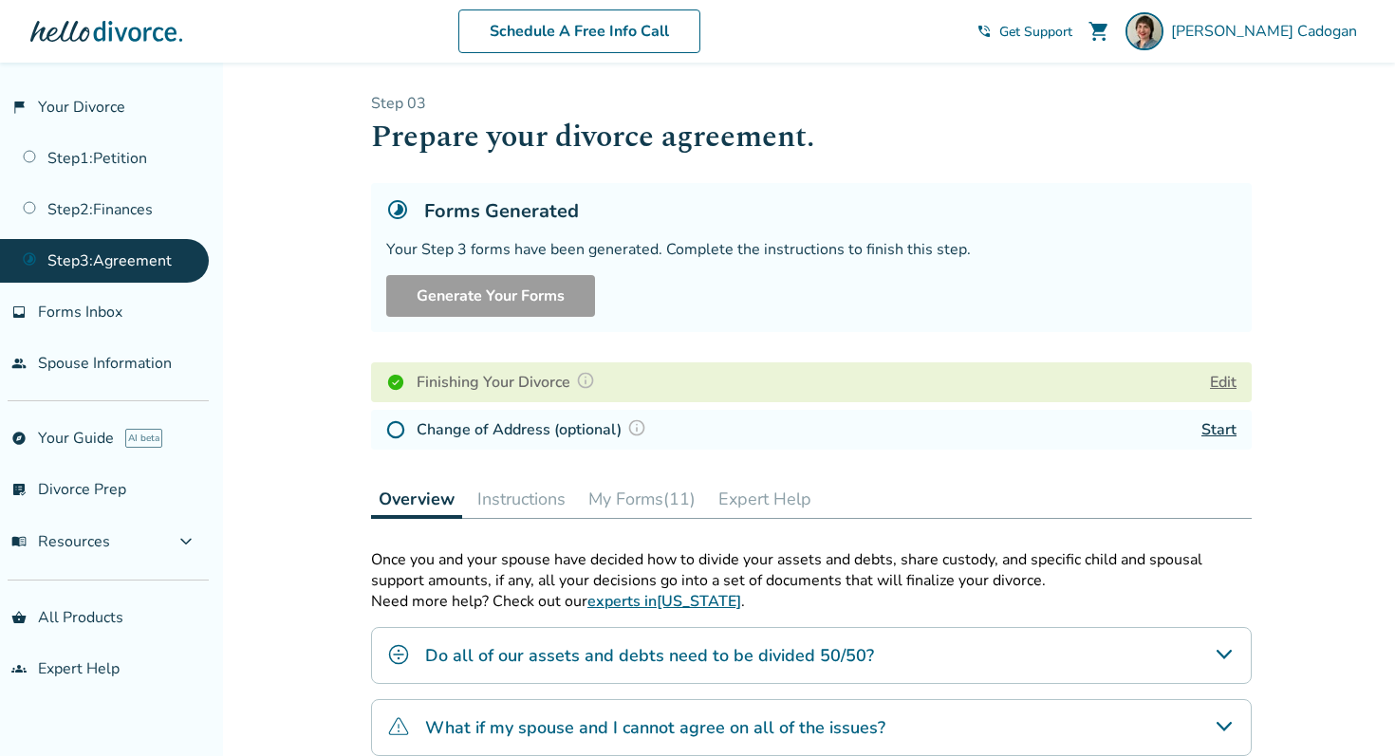
click at [538, 496] on button "Instructions" at bounding box center [521, 499] width 103 height 38
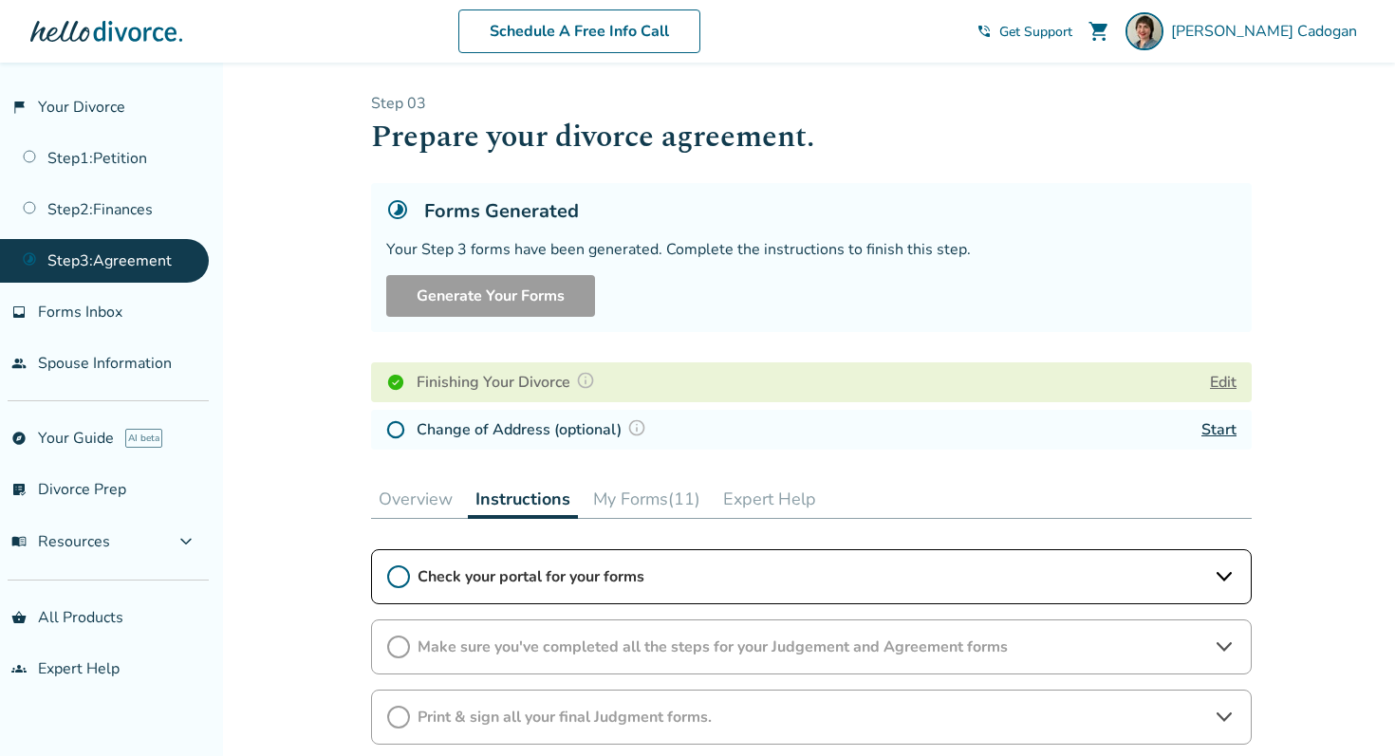
click at [753, 577] on span "Check your portal for your forms" at bounding box center [810, 576] width 787 height 21
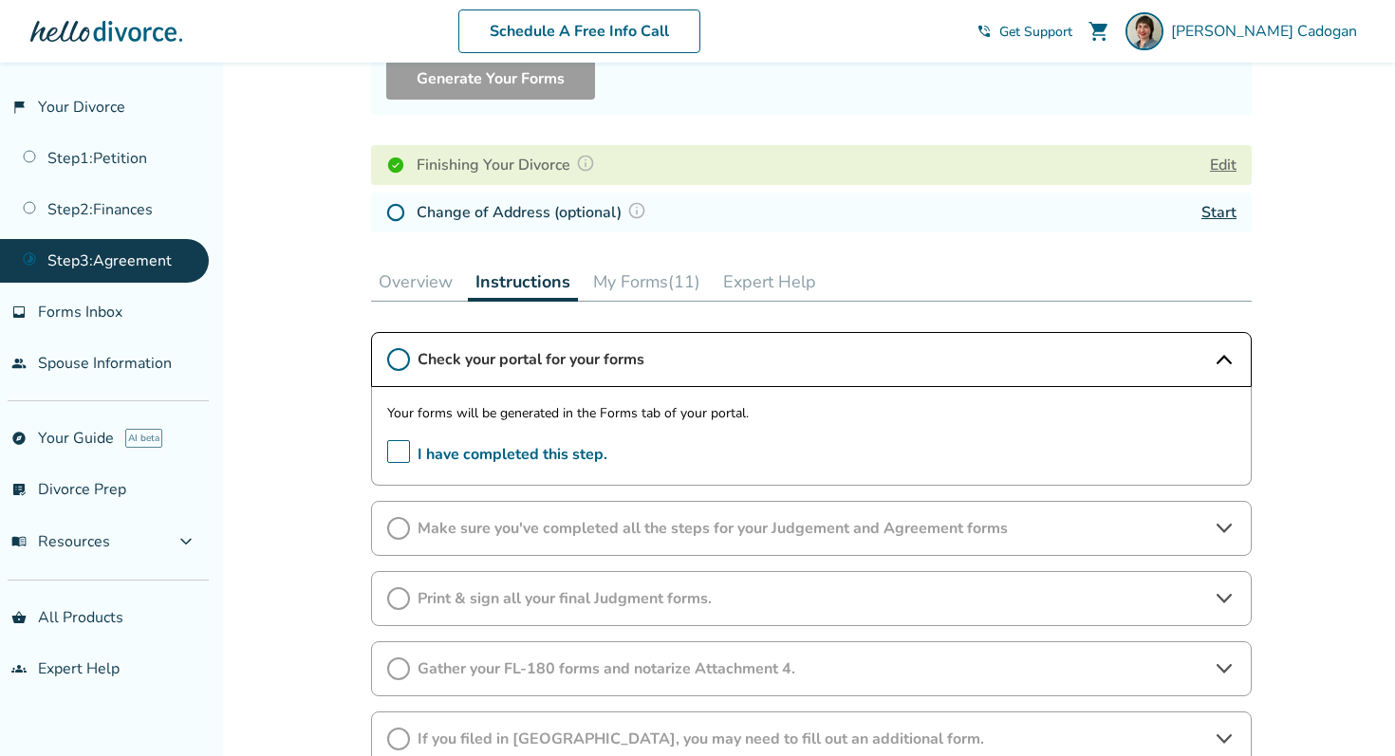
scroll to position [218, 0]
click at [388, 355] on circle at bounding box center [398, 358] width 21 height 21
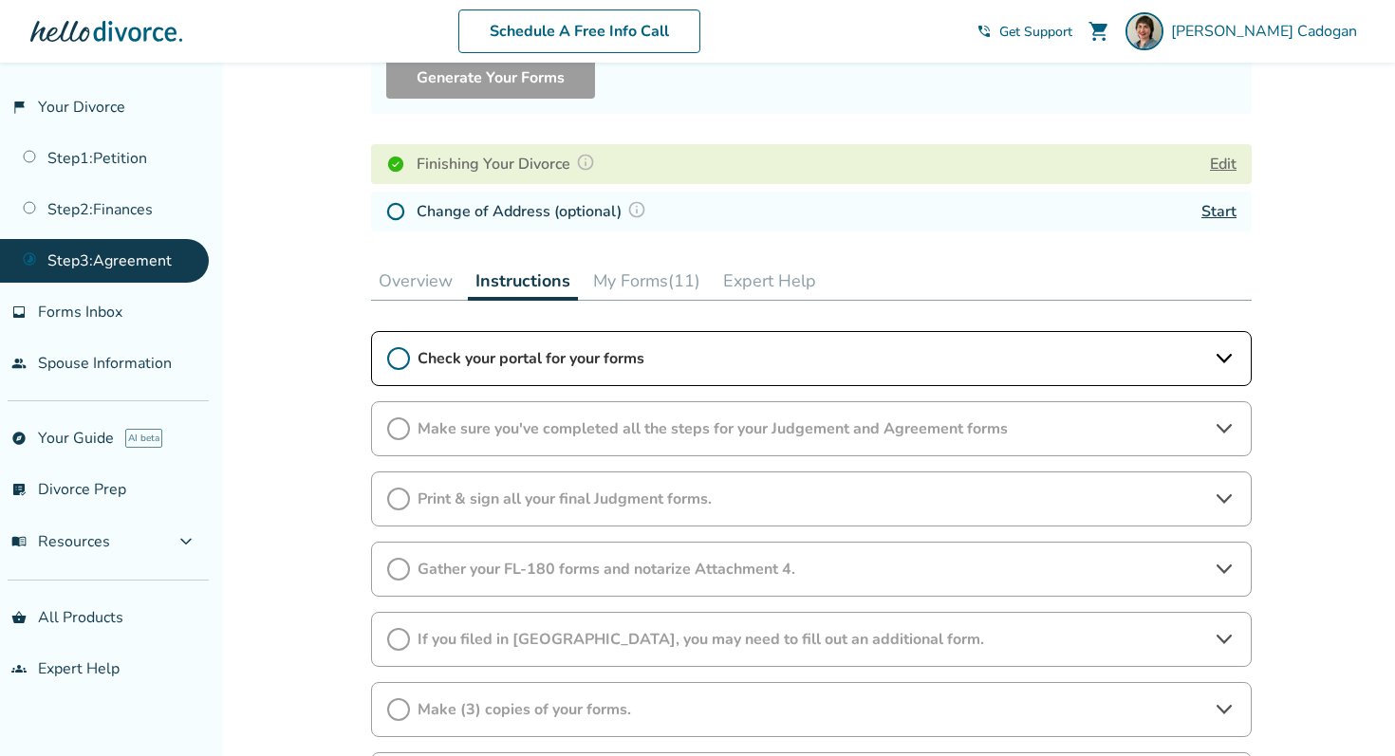
click at [399, 360] on icon at bounding box center [398, 358] width 23 height 23
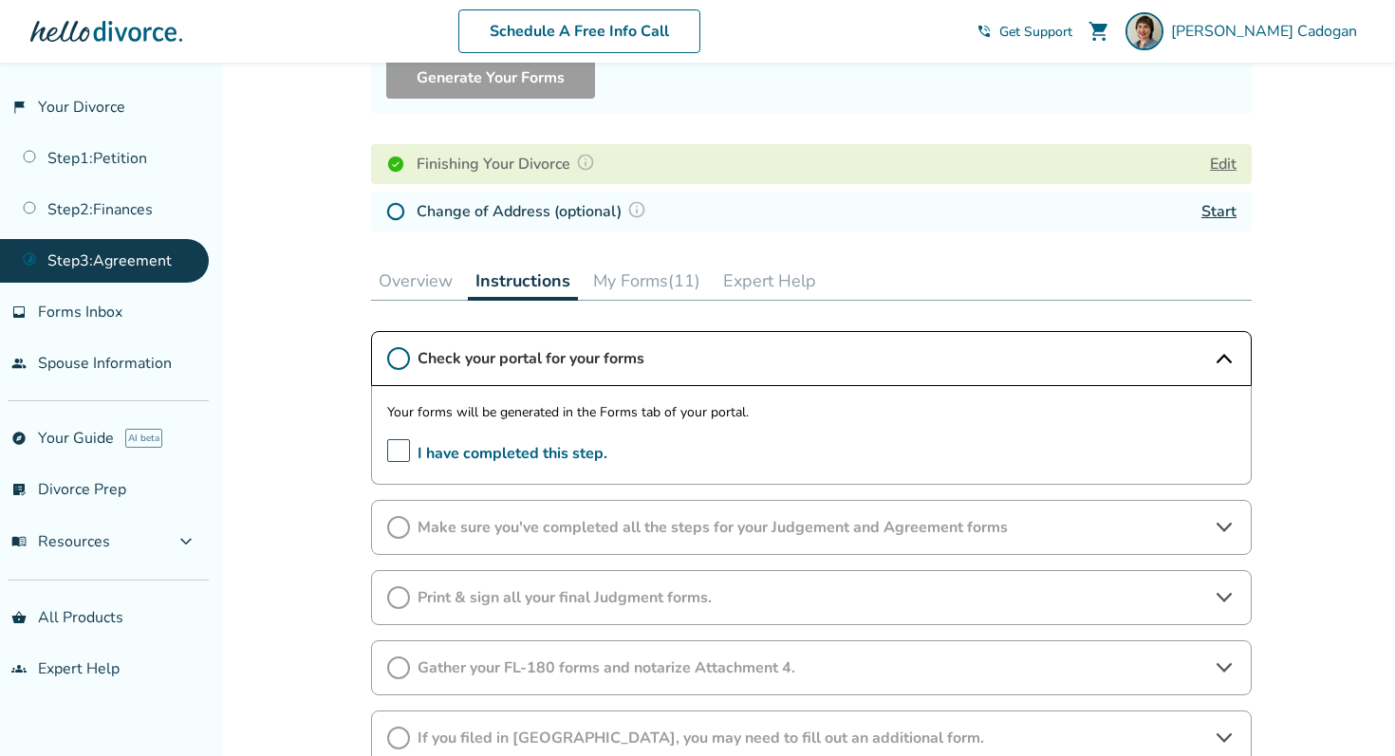
click at [405, 452] on span "I have completed this step." at bounding box center [497, 453] width 220 height 29
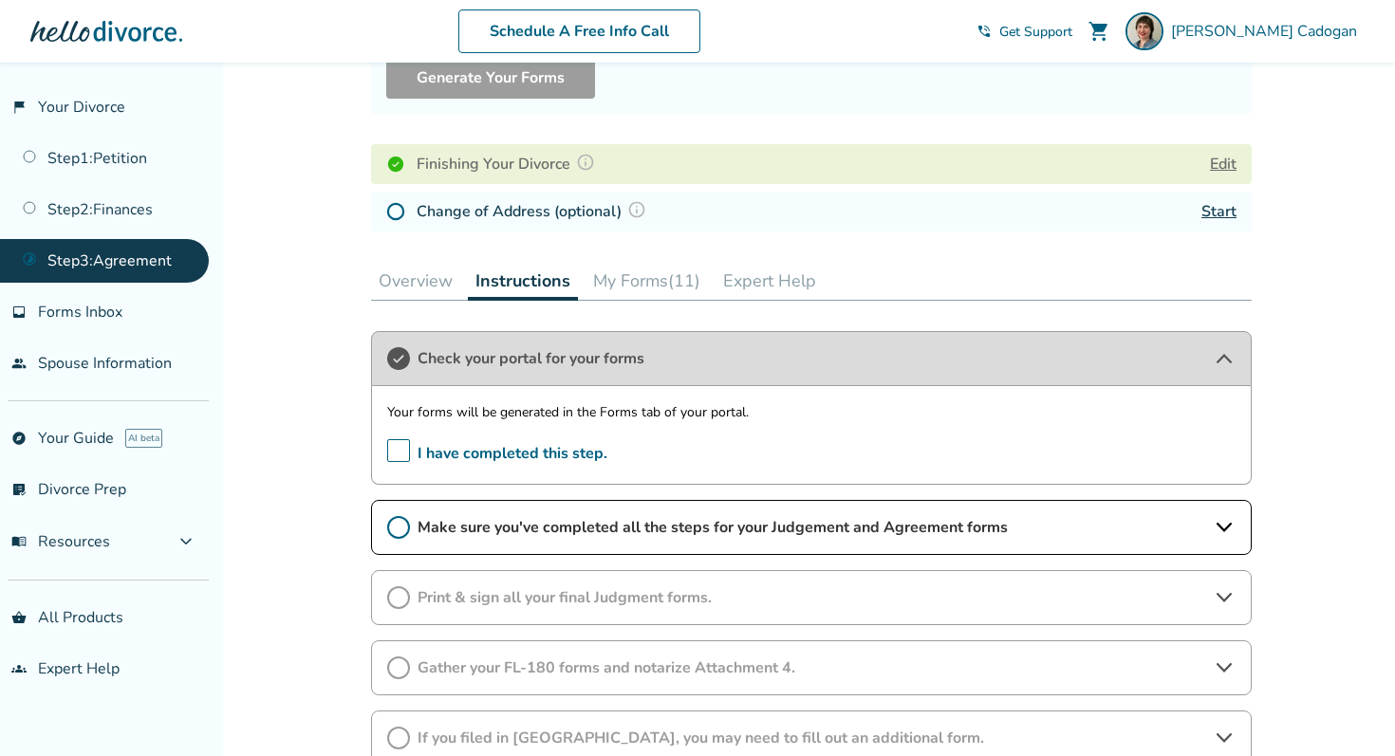
click at [590, 543] on div "Make sure you've completed all the steps for your Judgement and Agreement forms" at bounding box center [811, 527] width 880 height 55
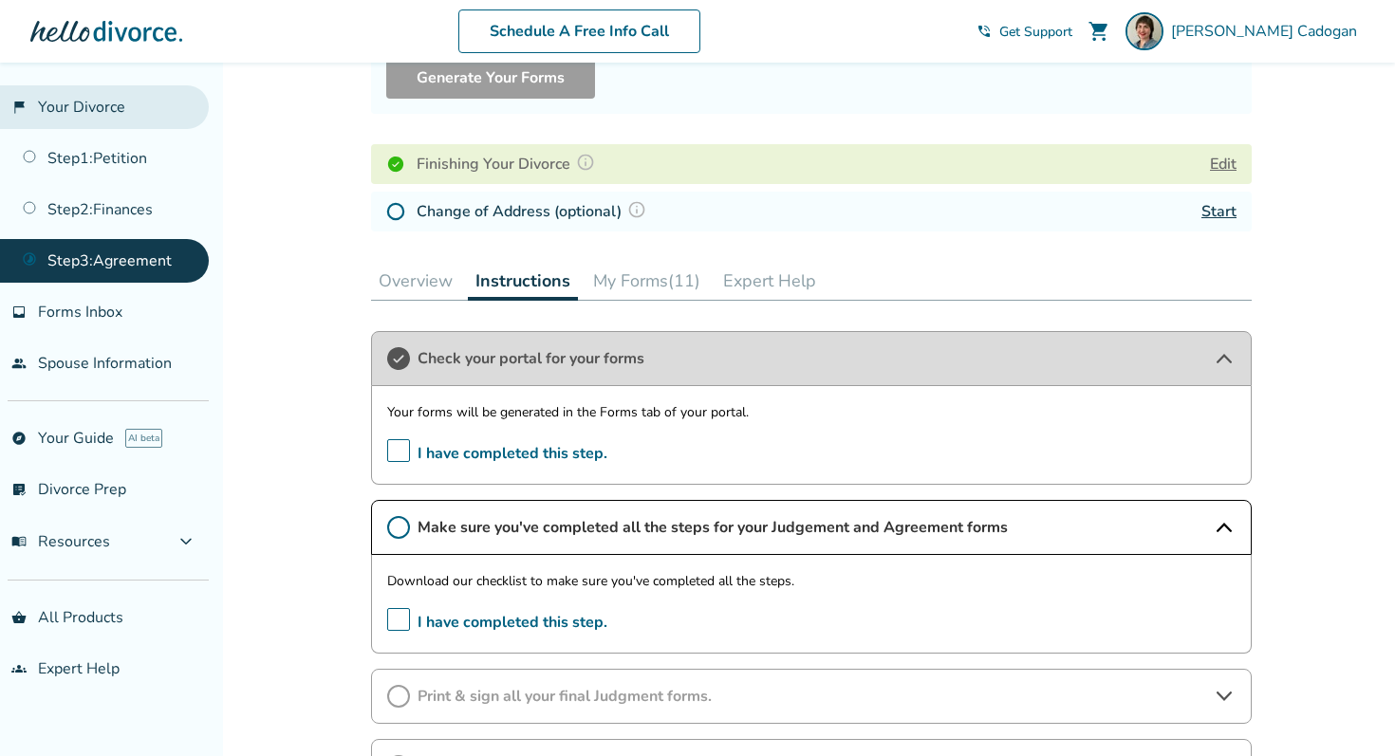
click at [60, 113] on link "flag_2 Your Divorce" at bounding box center [104, 107] width 209 height 44
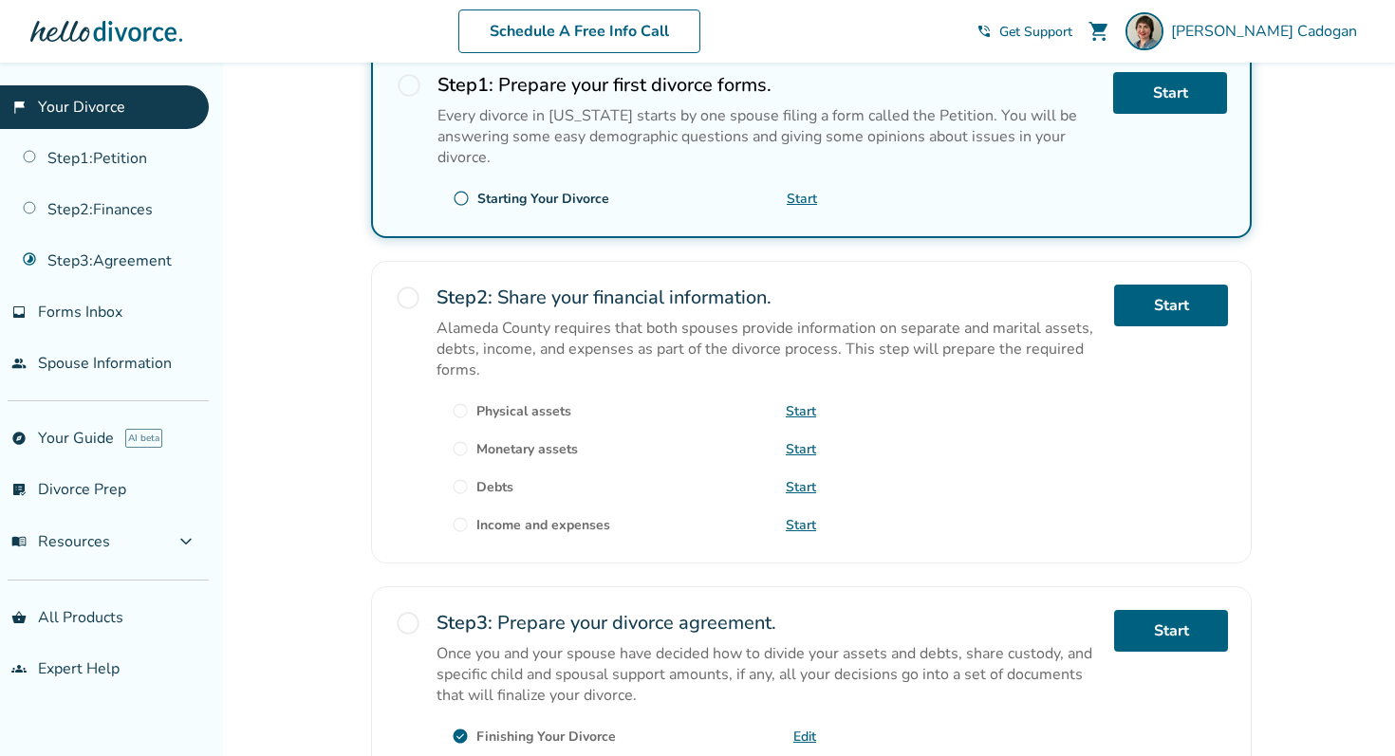
scroll to position [194, 0]
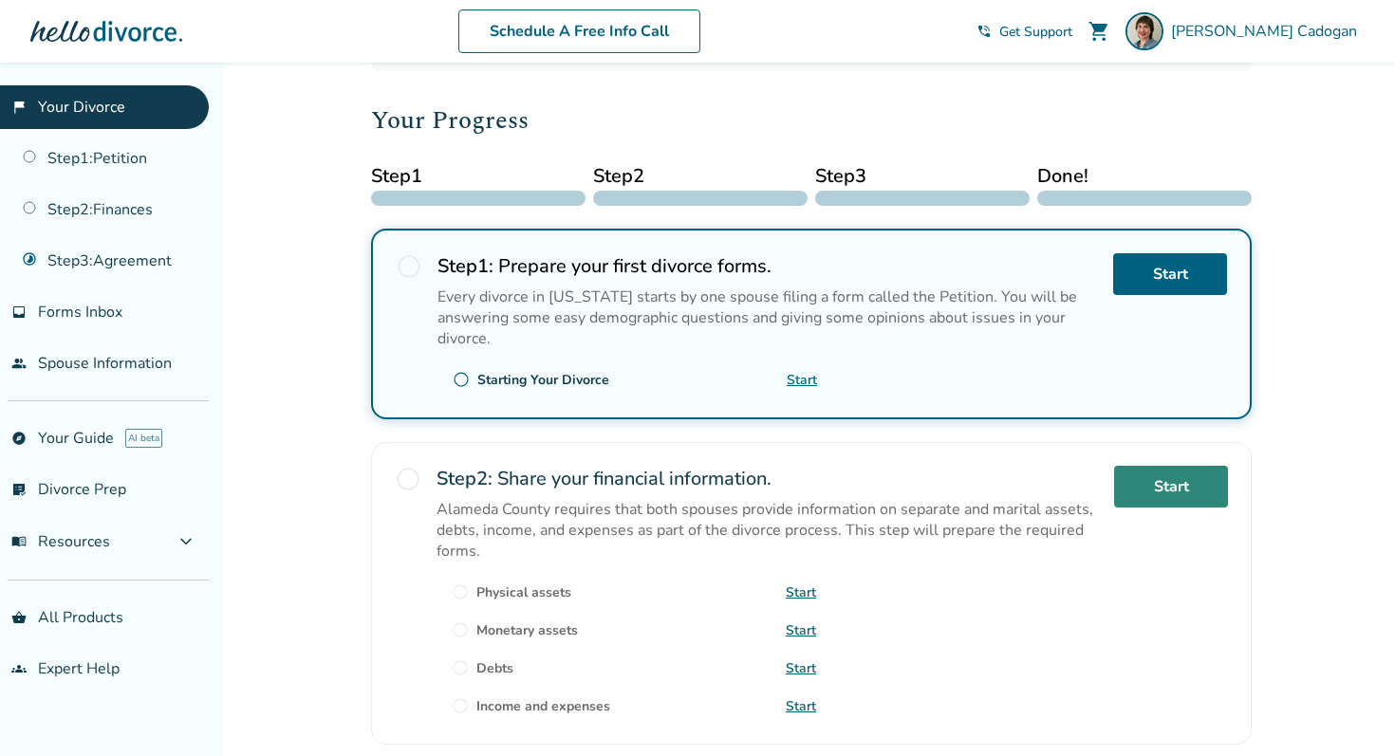
click at [1201, 481] on link "Start" at bounding box center [1171, 487] width 114 height 42
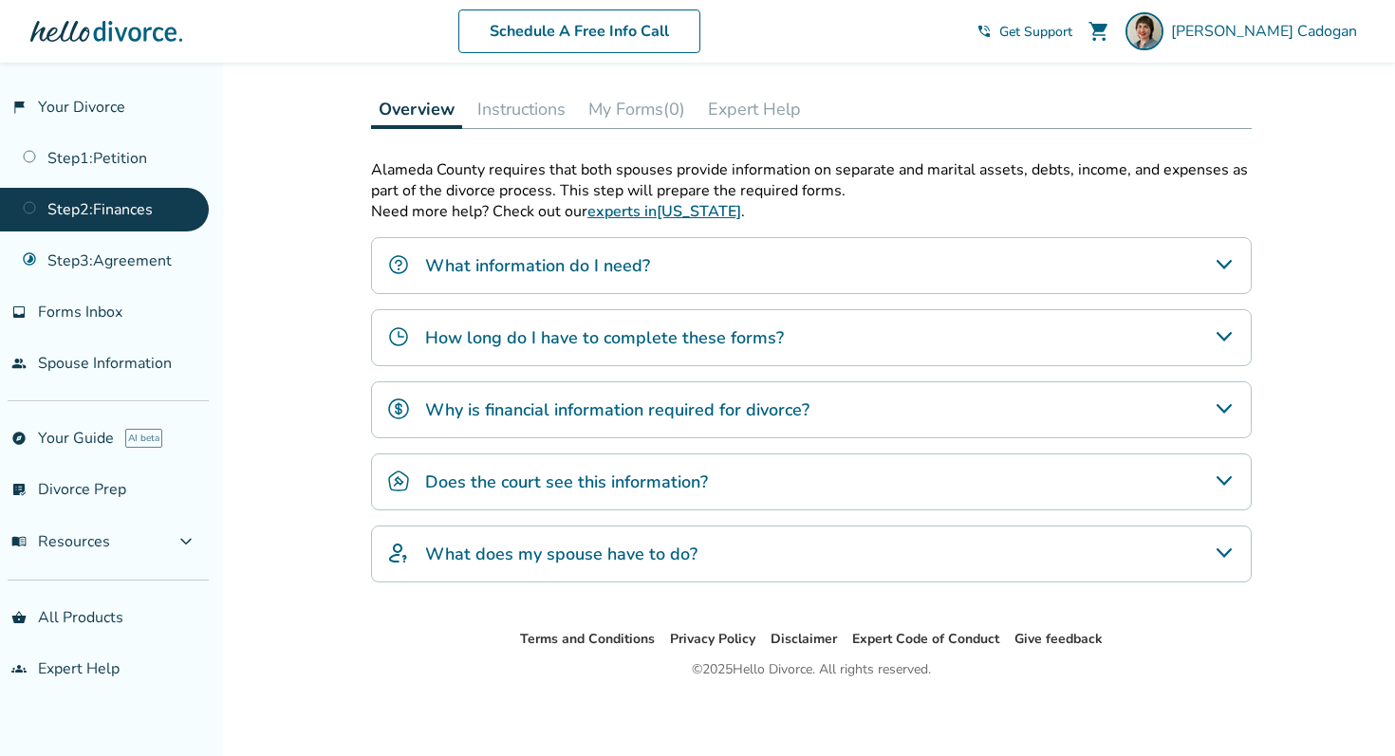
scroll to position [531, 0]
click at [540, 487] on h4 "Does the court see this information?" at bounding box center [566, 481] width 283 height 25
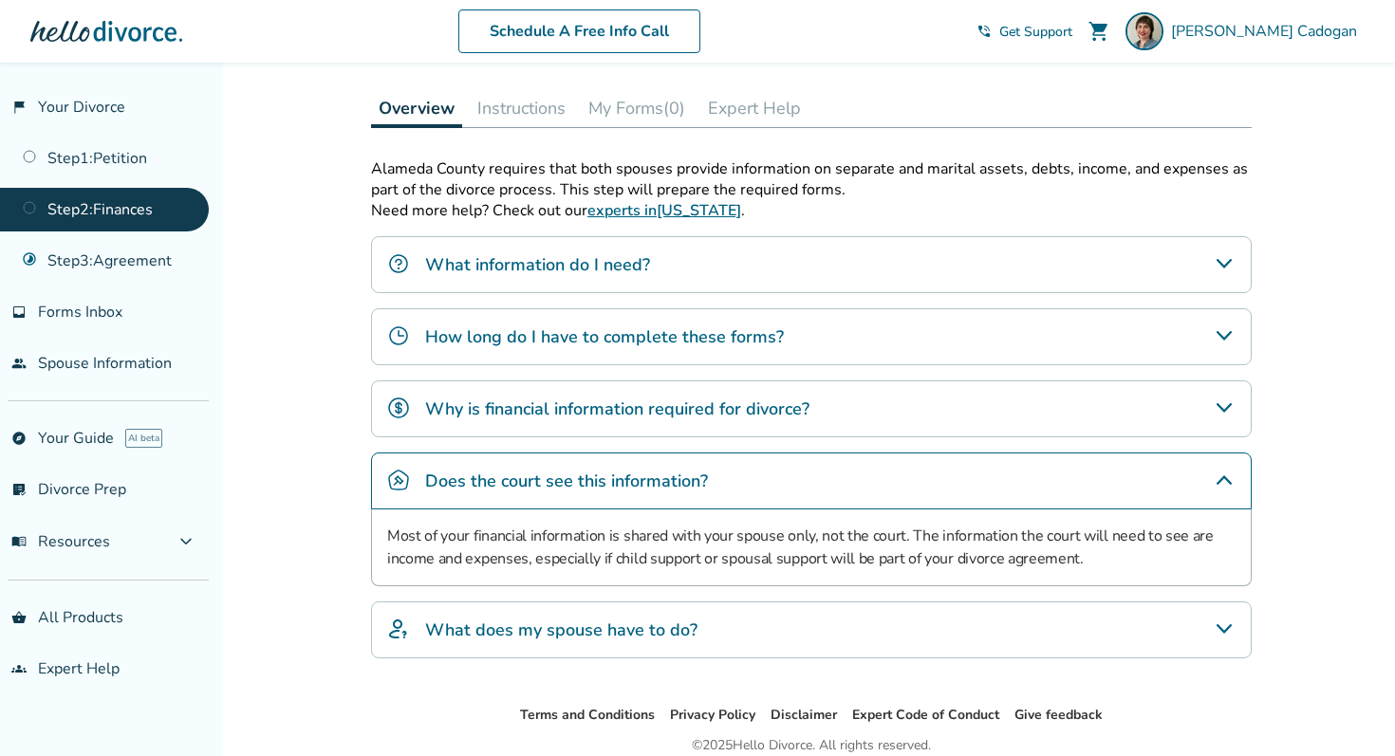
click at [511, 421] on div "Why is financial information required for divorce?" at bounding box center [811, 408] width 880 height 57
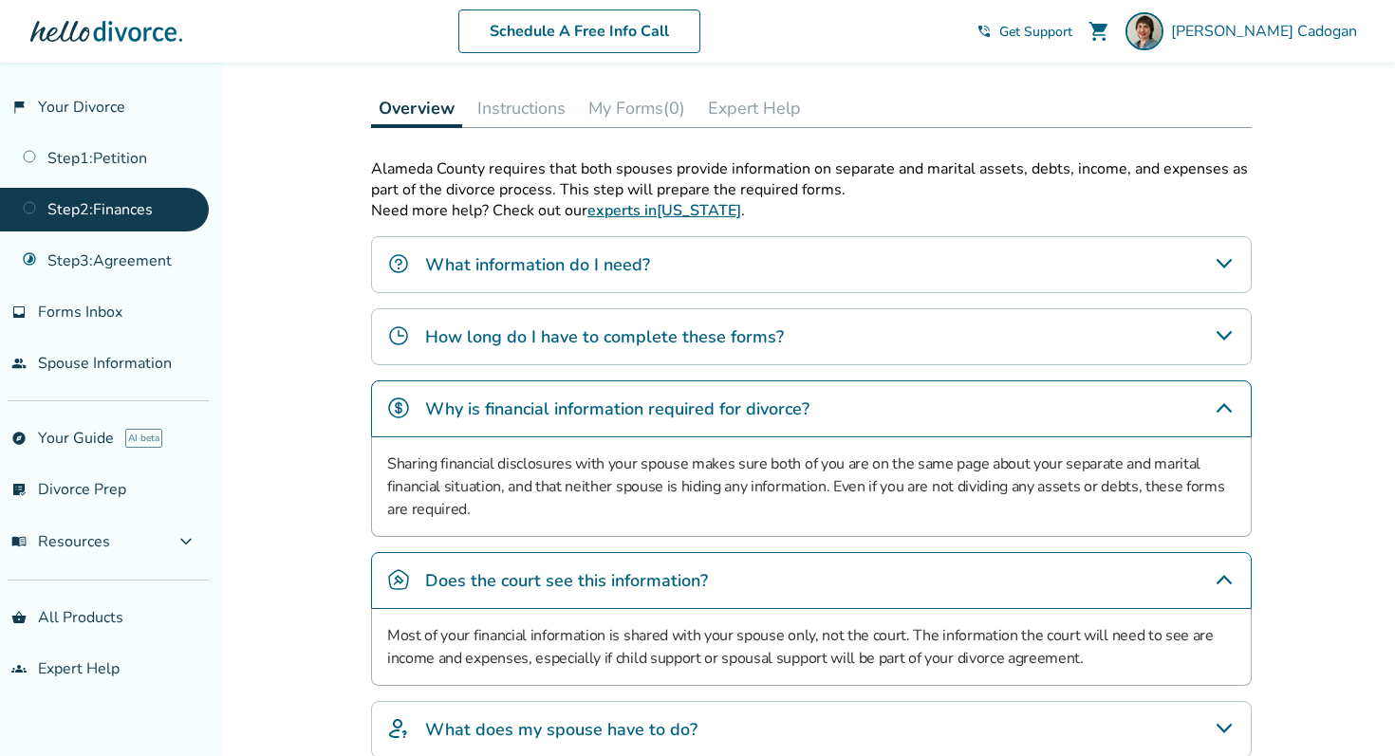
click at [472, 329] on h4 "How long do I have to complete these forms?" at bounding box center [604, 336] width 359 height 25
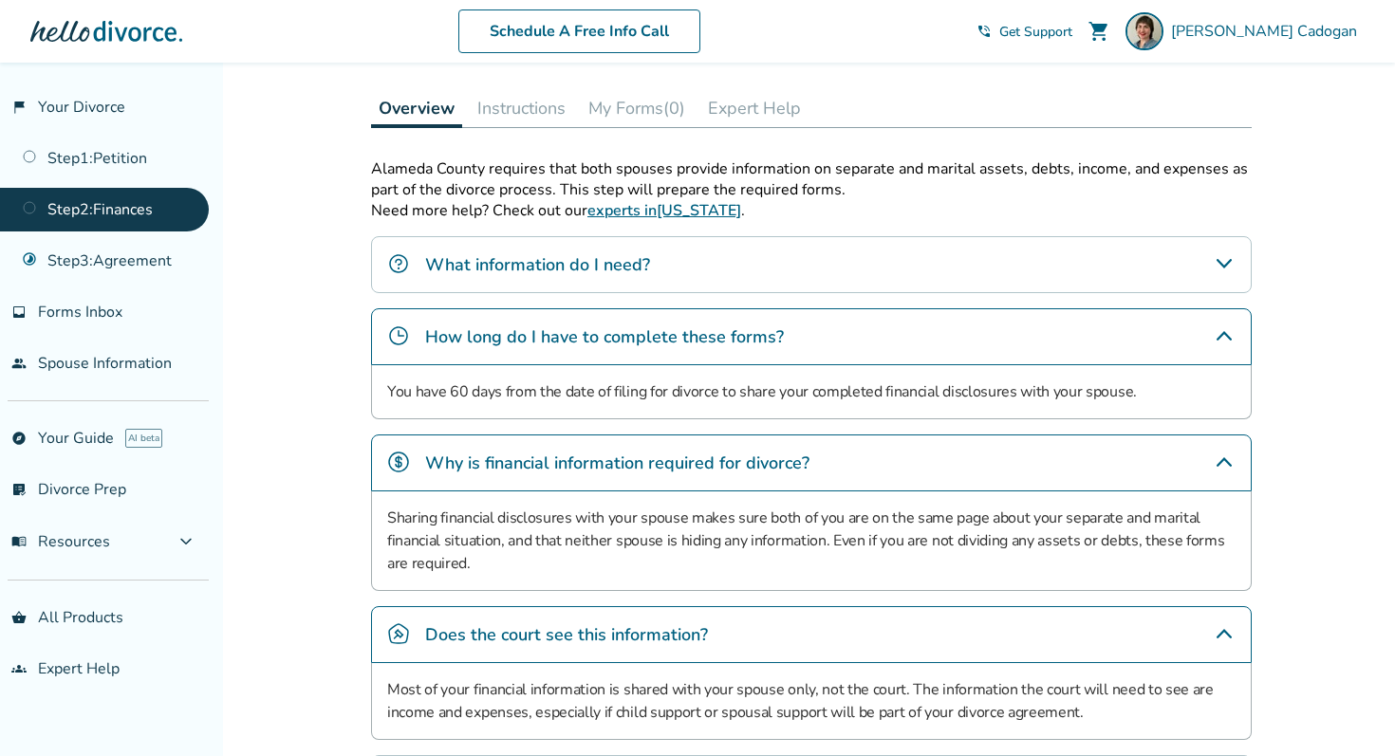
click at [487, 263] on h4 "What information do I need?" at bounding box center [537, 264] width 225 height 25
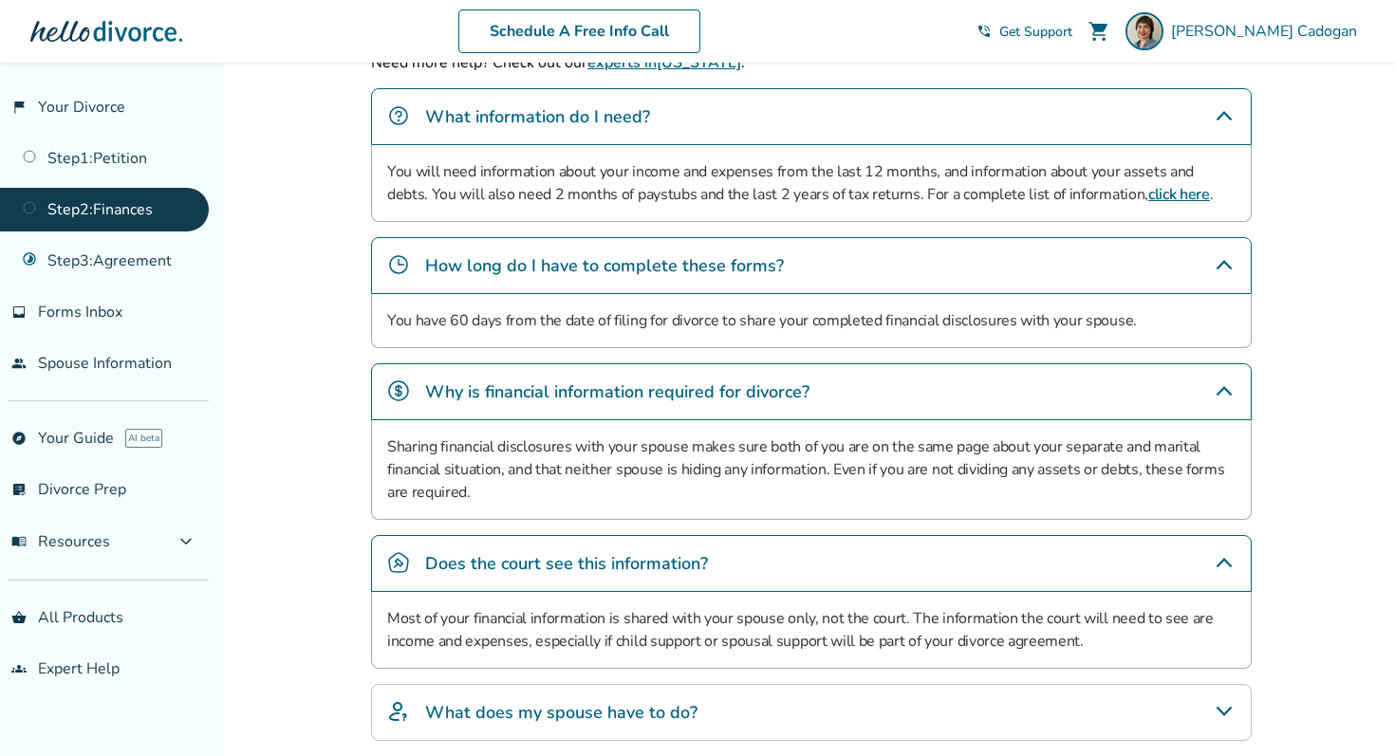
scroll to position [680, 0]
click at [670, 715] on h4 "What does my spouse have to do?" at bounding box center [561, 711] width 272 height 25
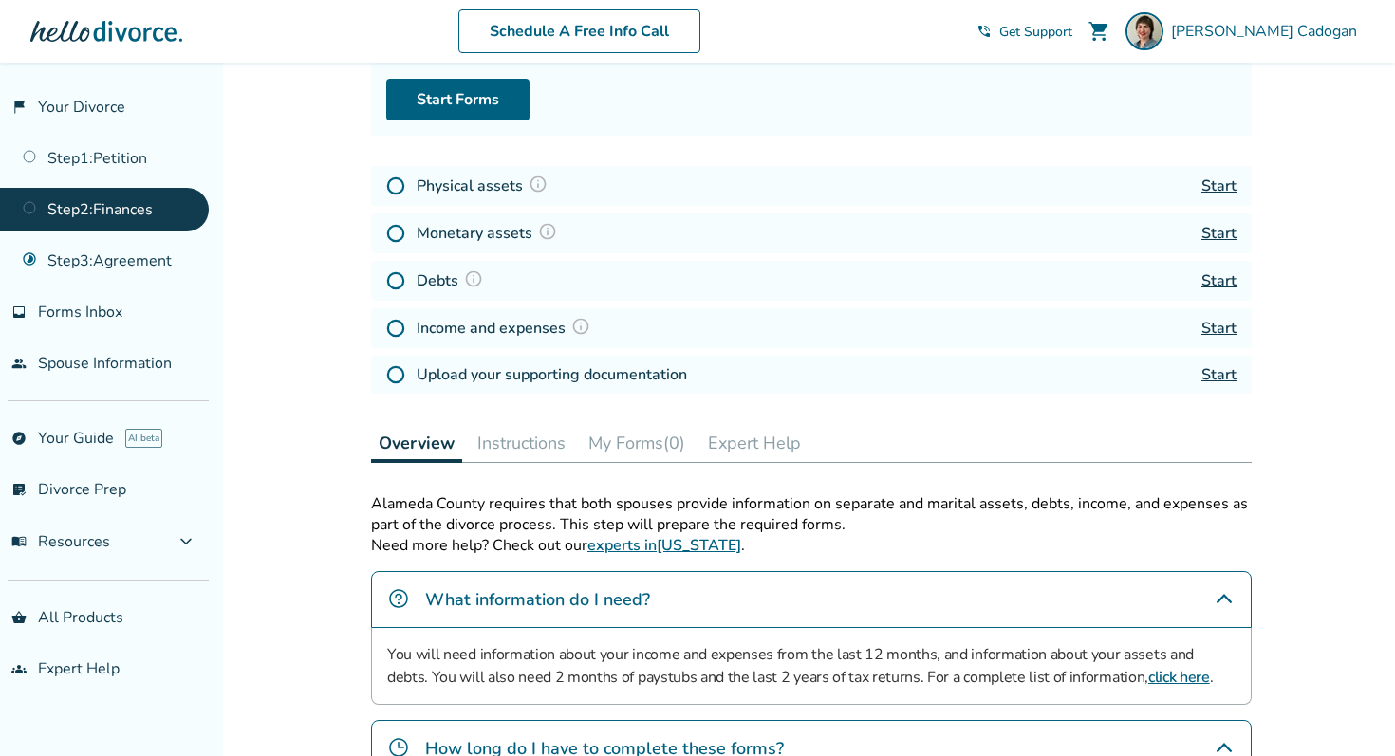
scroll to position [0, 0]
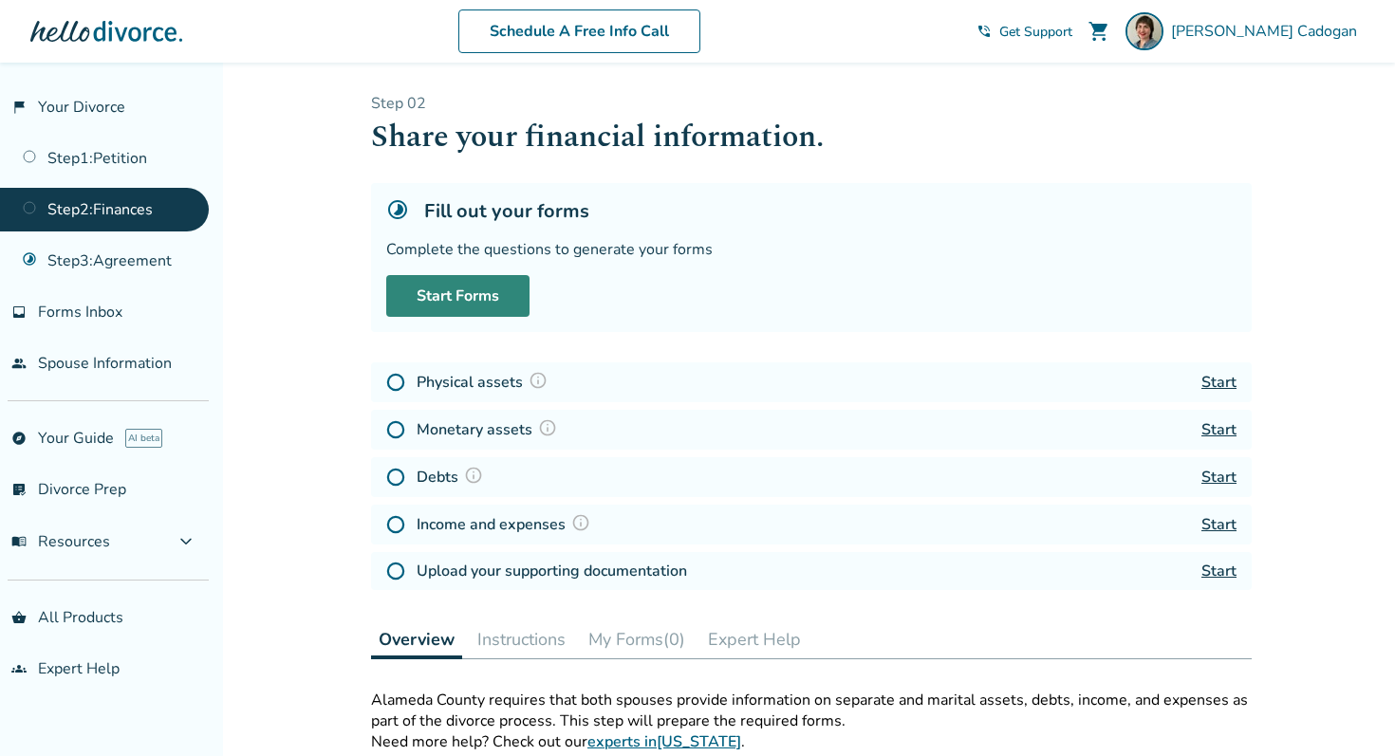
click at [451, 293] on link "Start Forms" at bounding box center [457, 296] width 143 height 42
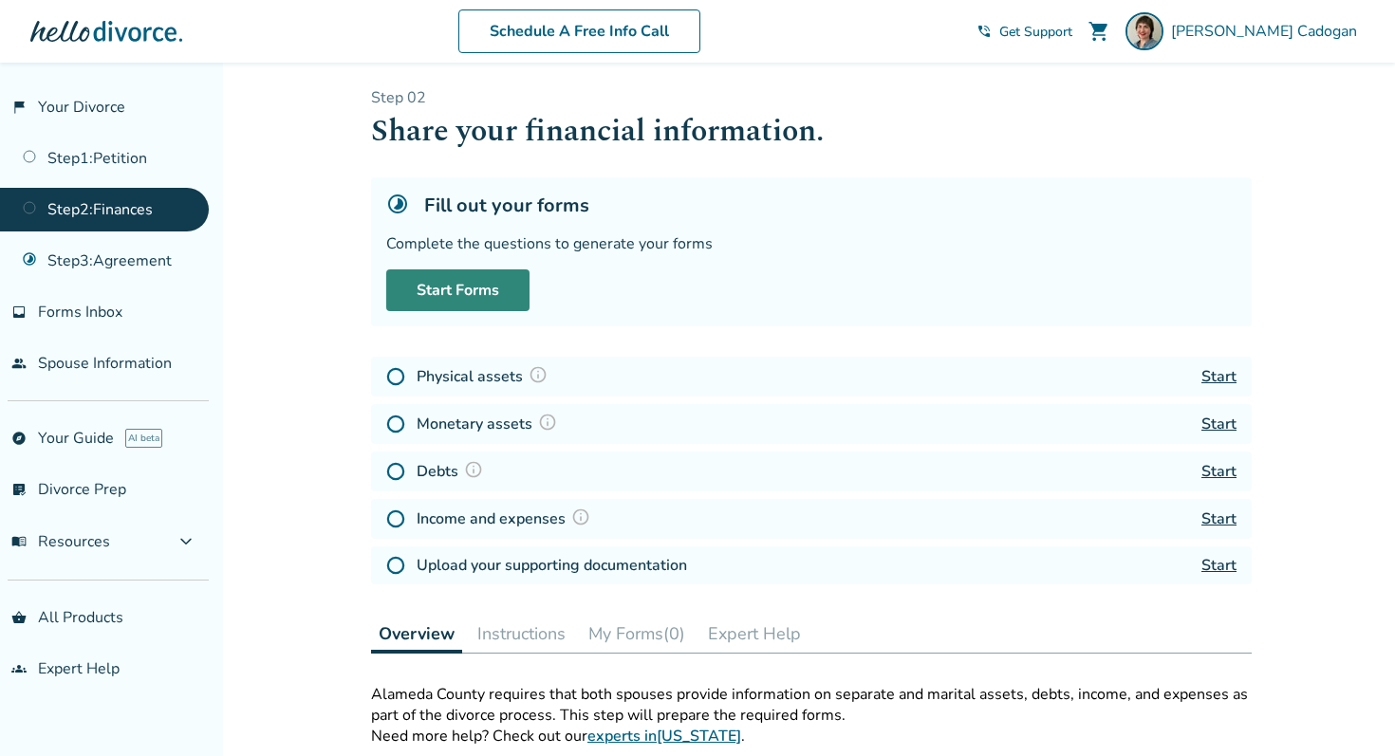
scroll to position [8, 0]
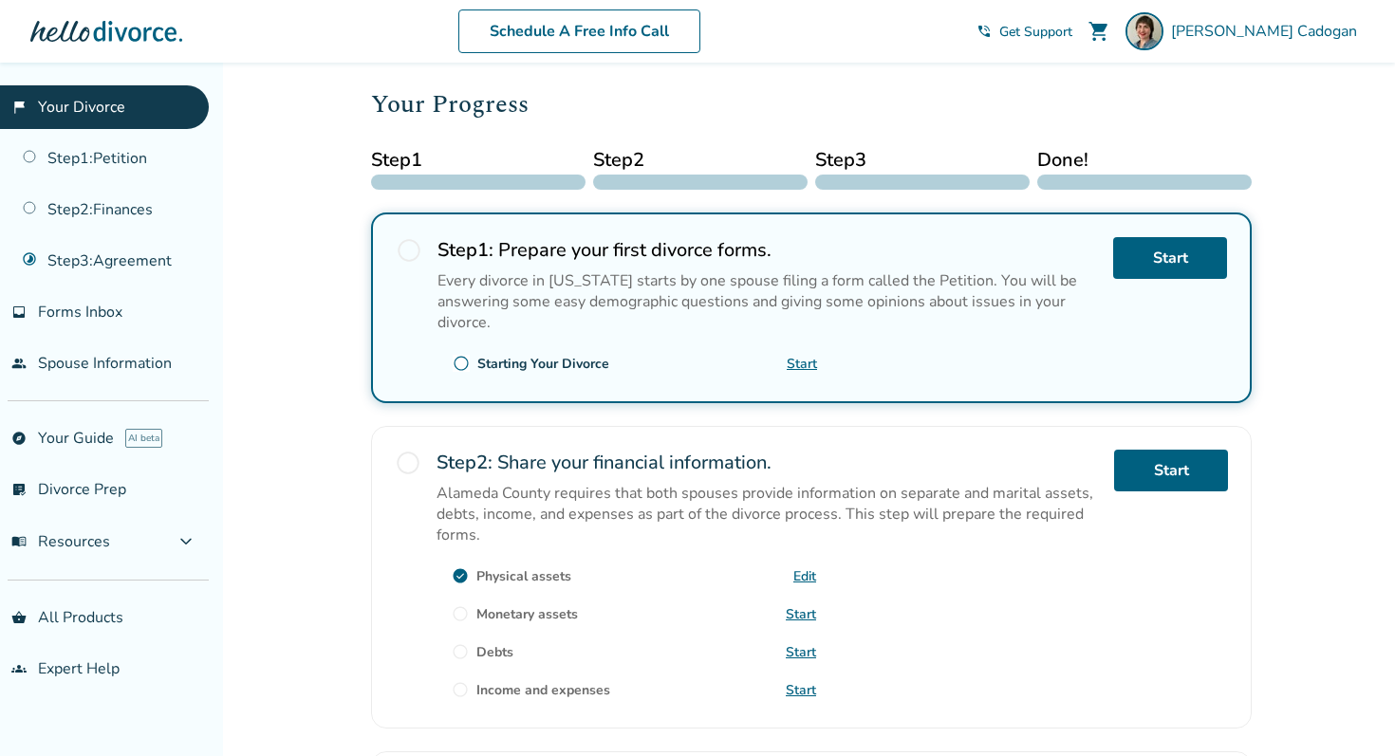
scroll to position [212, 0]
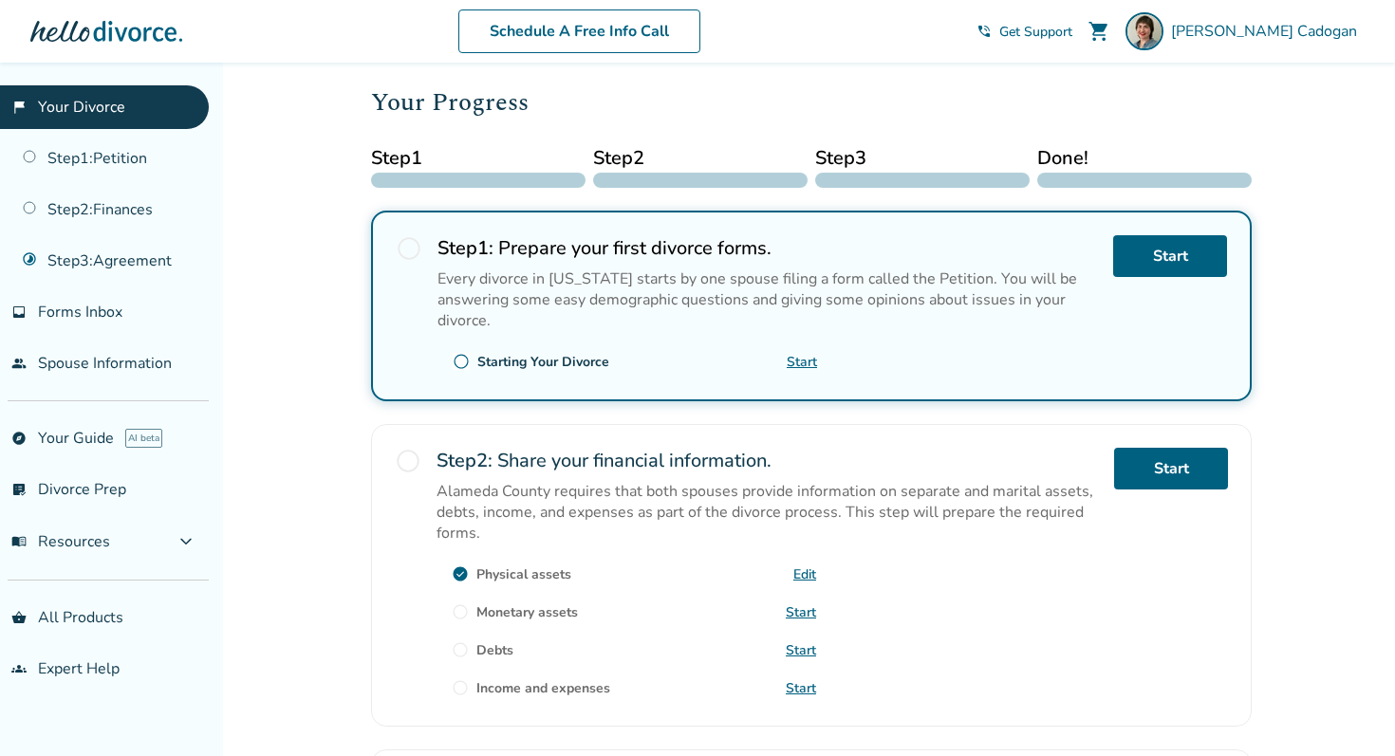
click at [805, 610] on link "Start" at bounding box center [801, 612] width 30 height 18
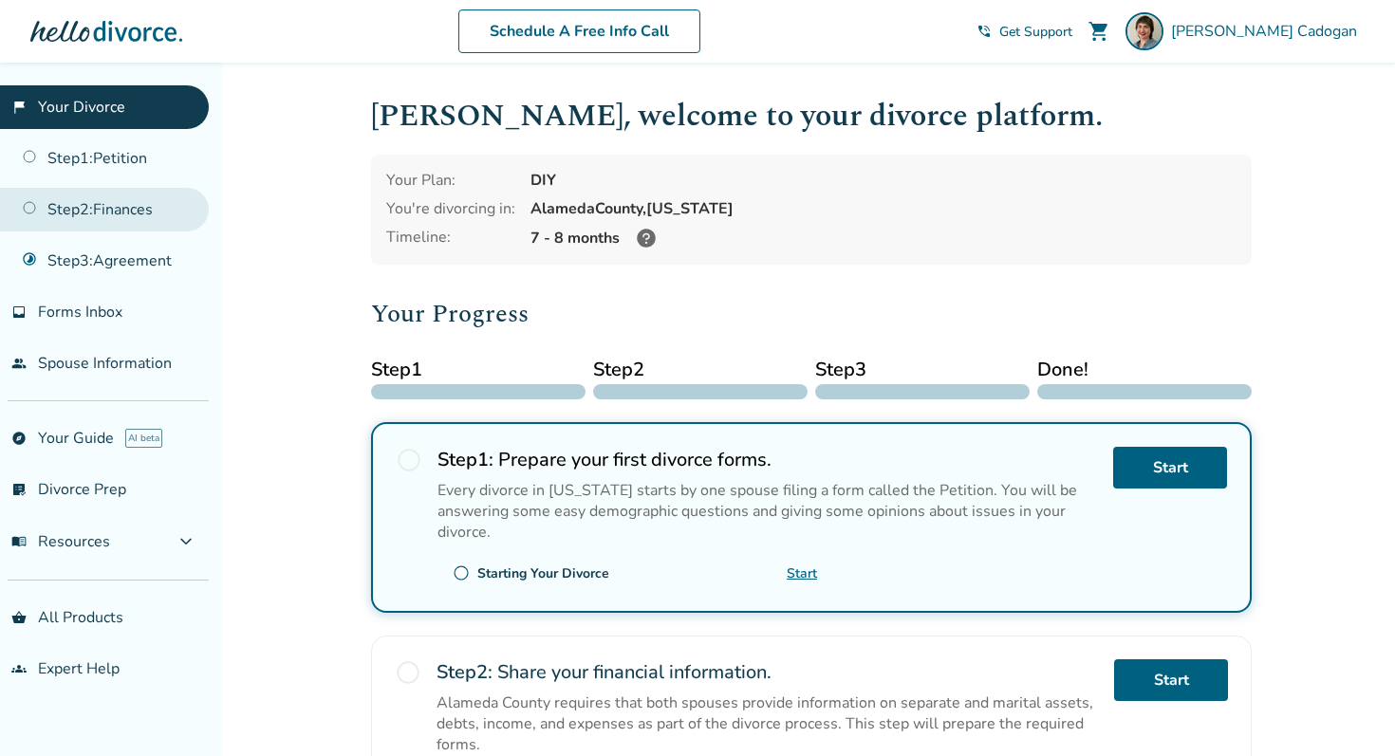
click at [149, 205] on link "Step 2 : Finances" at bounding box center [104, 210] width 209 height 44
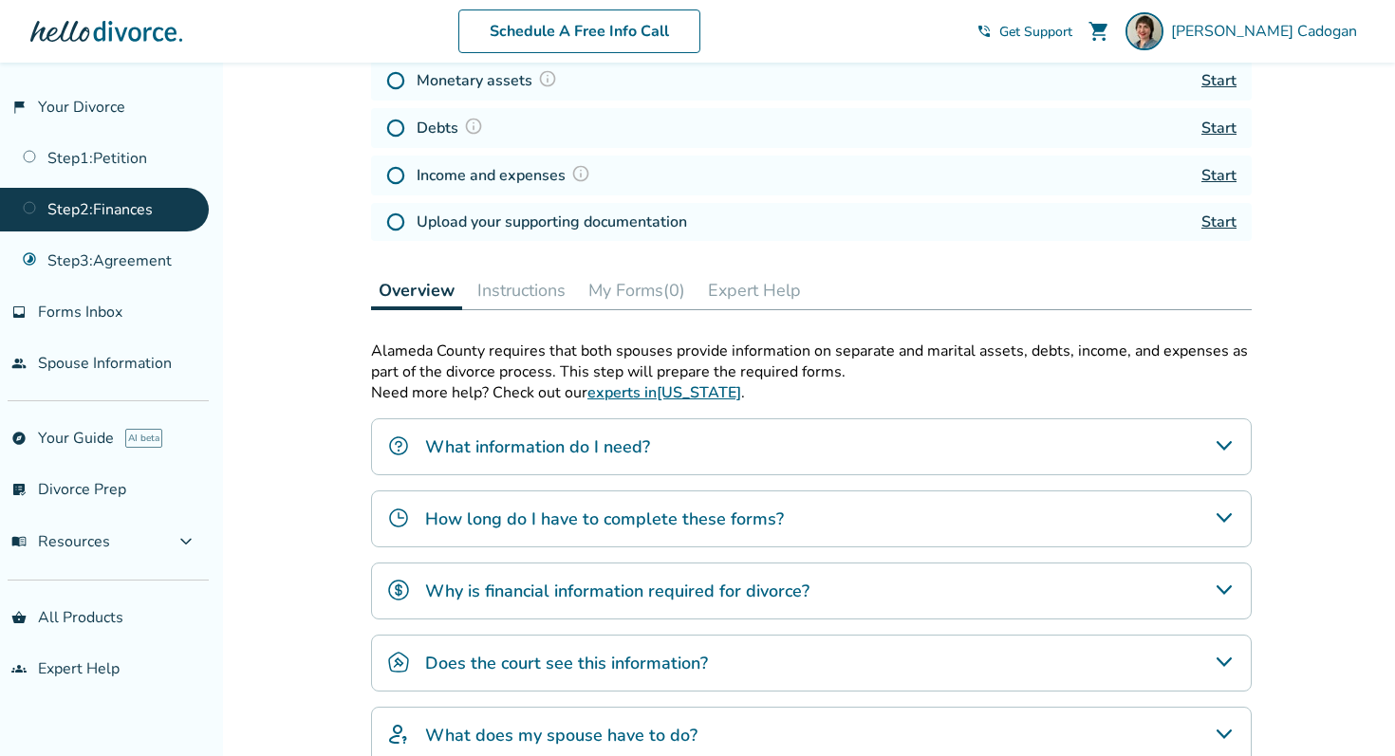
scroll to position [350, 0]
click at [625, 284] on button "My Forms (4)" at bounding box center [637, 289] width 112 height 38
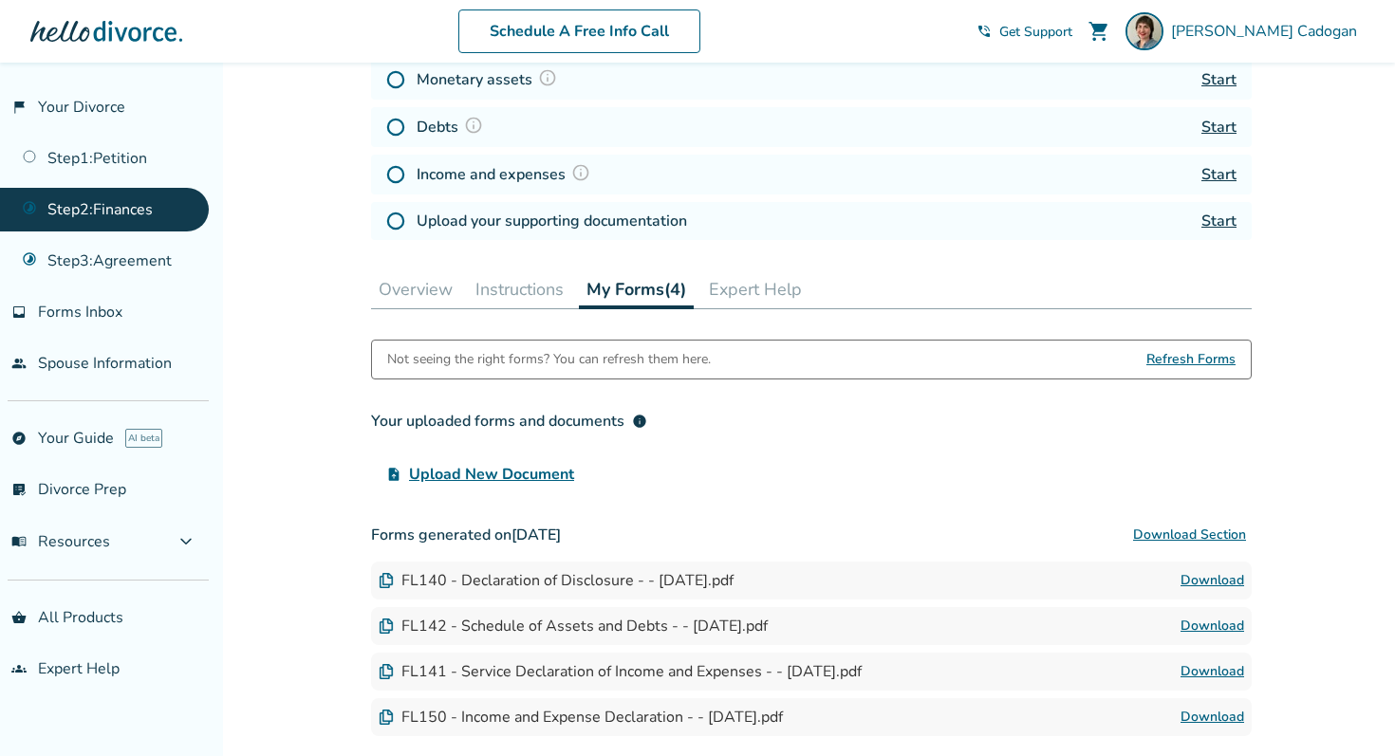
scroll to position [523, 0]
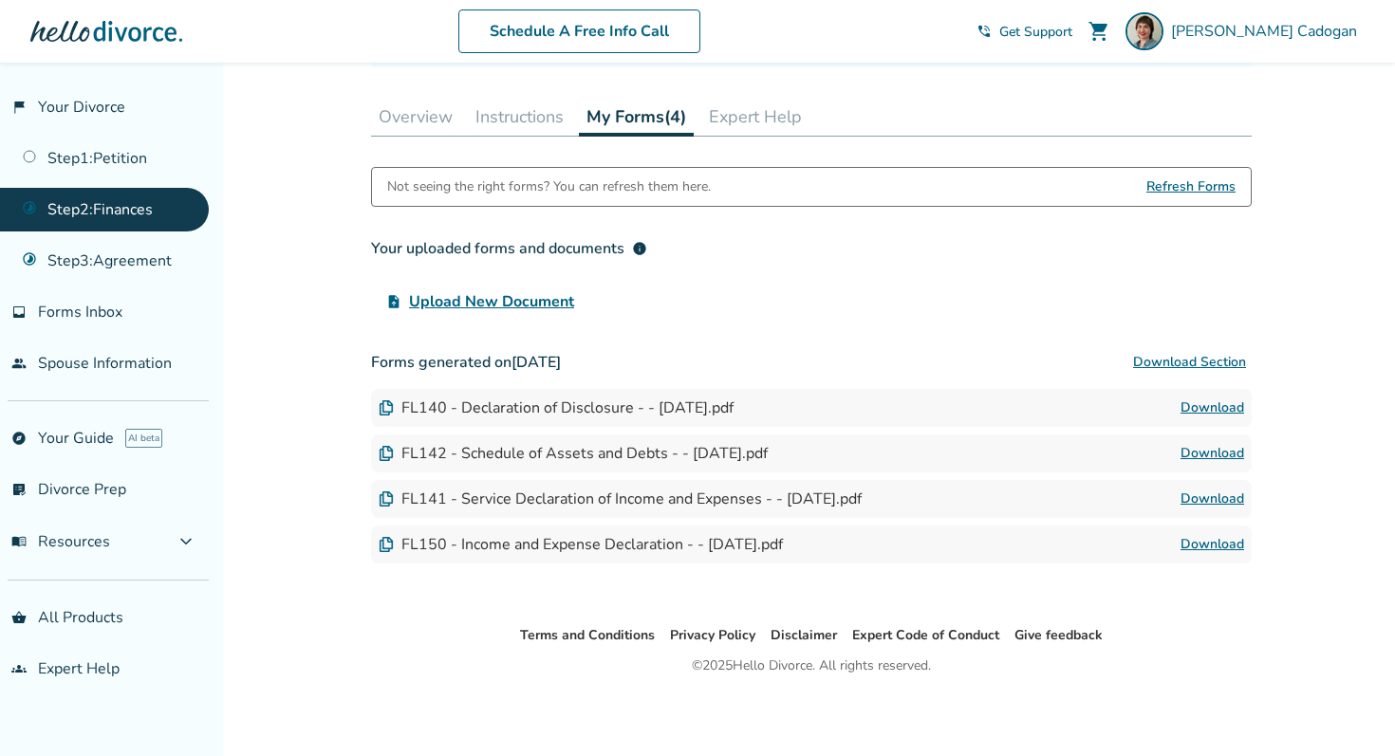
click at [1211, 544] on link "Download" at bounding box center [1212, 544] width 64 height 23
click at [1195, 448] on link "Download" at bounding box center [1212, 453] width 64 height 23
